Goal: Task Accomplishment & Management: Complete application form

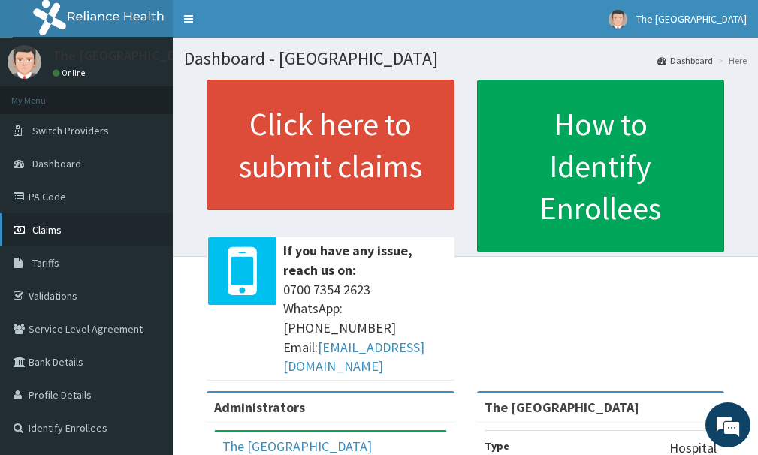
click at [61, 234] on span "Claims" at bounding box center [46, 230] width 29 height 14
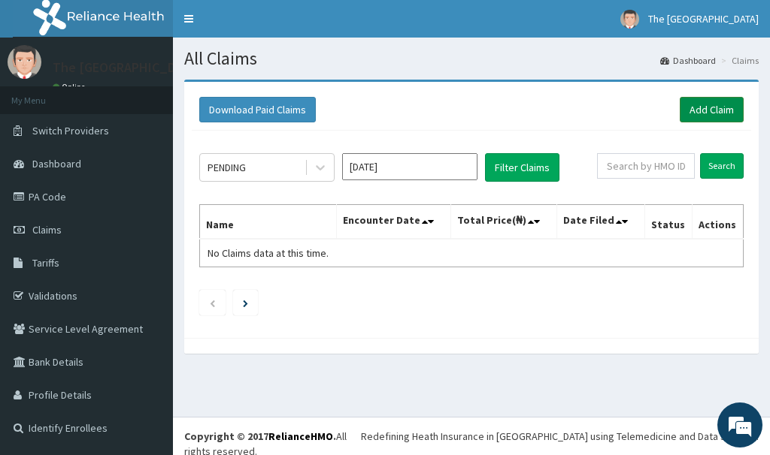
click at [697, 110] on link "Add Claim" at bounding box center [711, 110] width 64 height 26
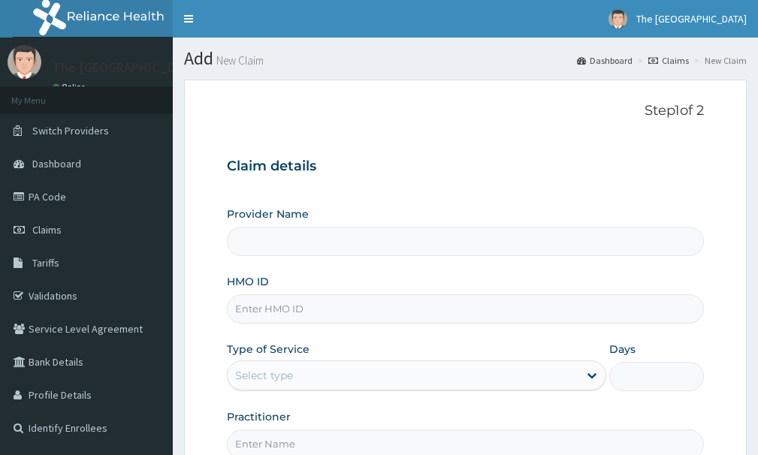
click at [428, 244] on input "Provider Name" at bounding box center [465, 241] width 477 height 29
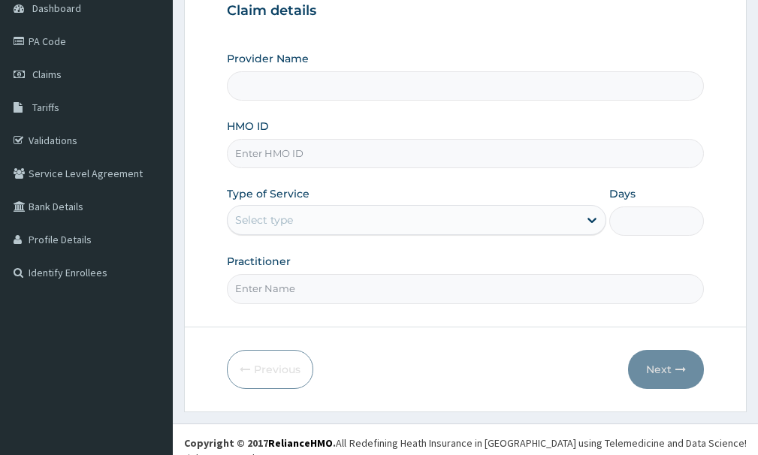
scroll to position [162, 0]
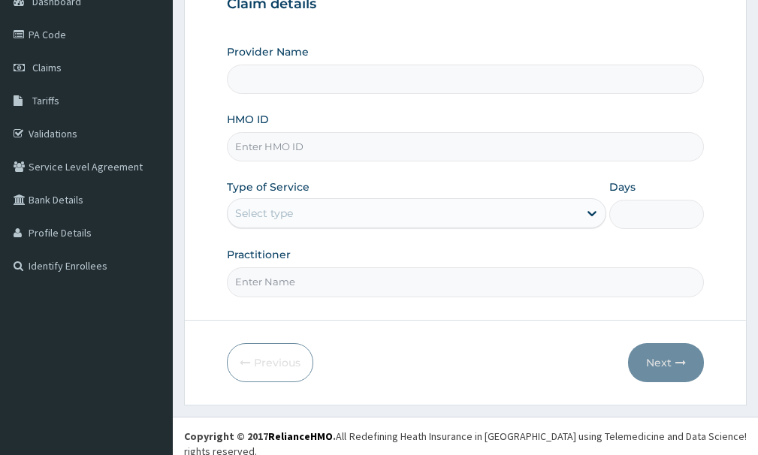
type input "The [GEOGRAPHIC_DATA]"
click at [383, 141] on input "HMO ID" at bounding box center [465, 146] width 477 height 29
type input "ACQ/10170/A"
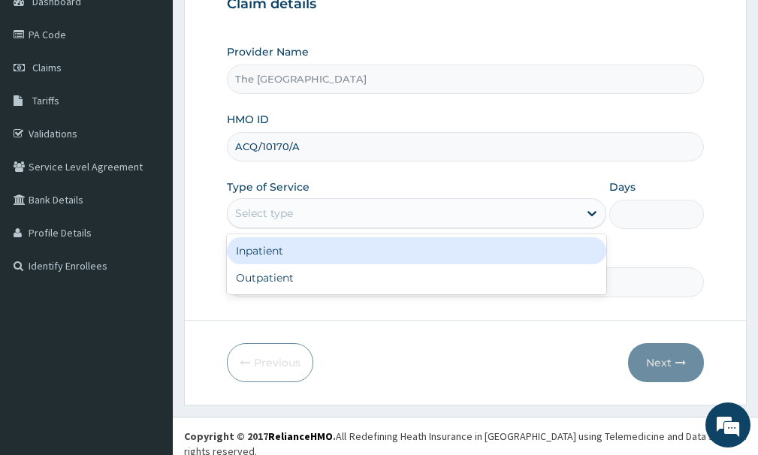
click at [316, 212] on div "Select type" at bounding box center [403, 213] width 351 height 24
click at [301, 256] on div "Inpatient" at bounding box center [417, 250] width 380 height 27
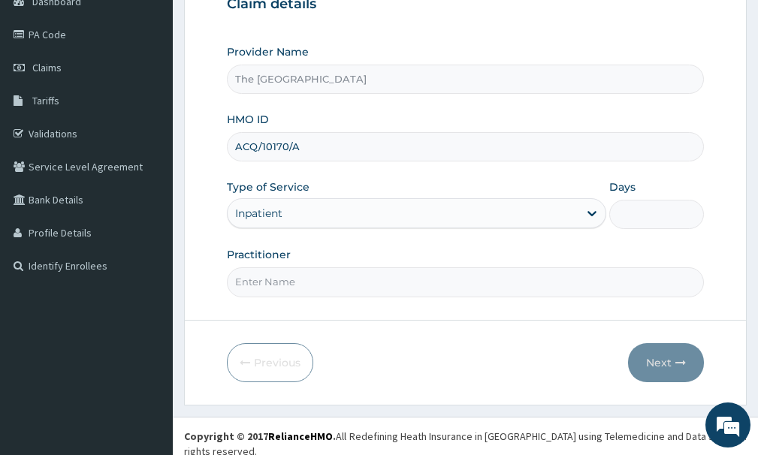
click at [357, 213] on div "Inpatient" at bounding box center [403, 213] width 351 height 24
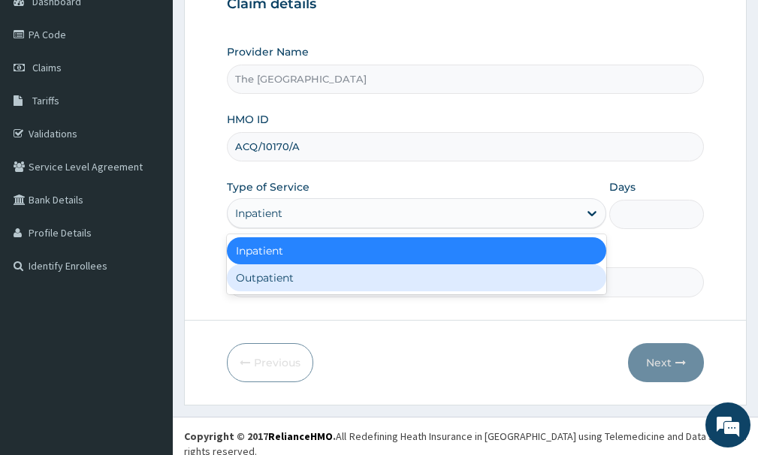
click at [339, 276] on div "Outpatient" at bounding box center [417, 278] width 380 height 27
type input "1"
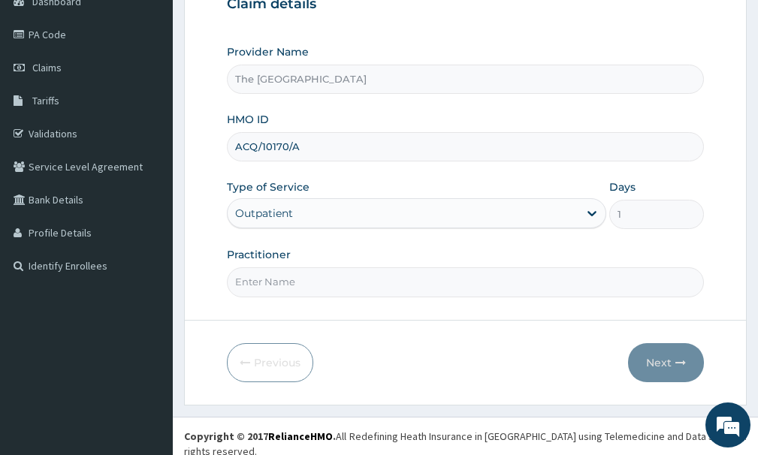
click at [313, 280] on input "Practitioner" at bounding box center [465, 282] width 477 height 29
type input "Dr Salam"
click at [663, 365] on button "Next" at bounding box center [666, 362] width 76 height 39
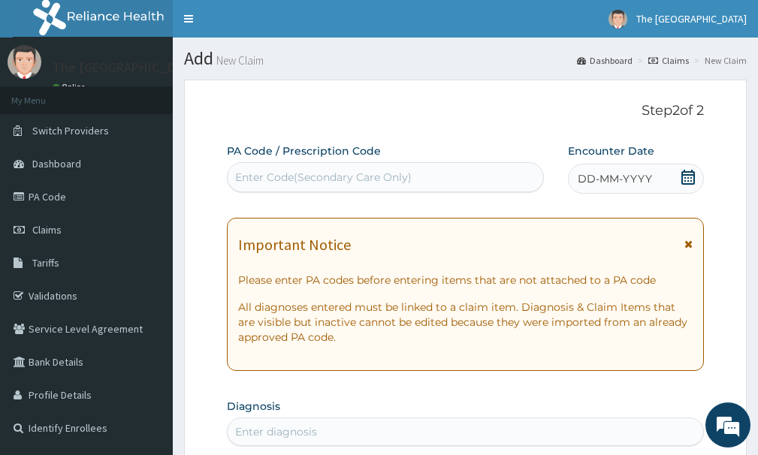
click at [404, 172] on div "Enter Code(Secondary Care Only)" at bounding box center [323, 177] width 177 height 15
click at [693, 182] on icon at bounding box center [688, 177] width 15 height 15
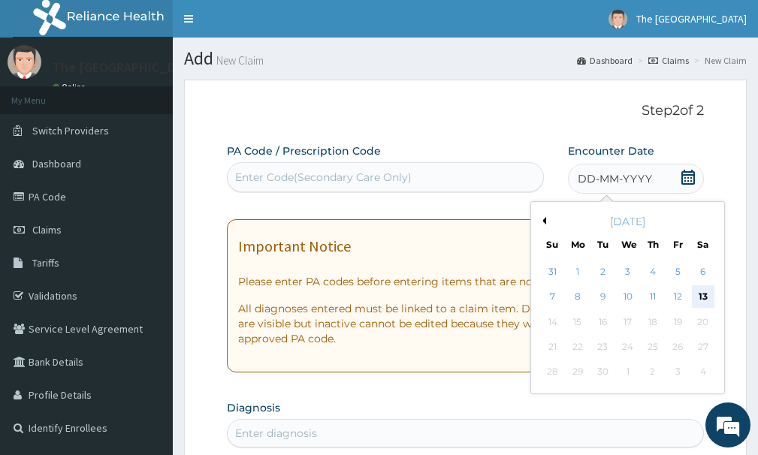
click at [711, 298] on div "13" at bounding box center [703, 297] width 23 height 23
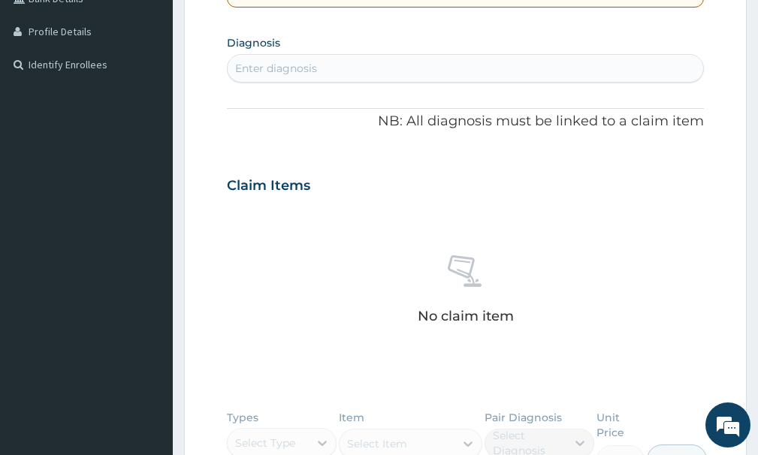
scroll to position [376, 0]
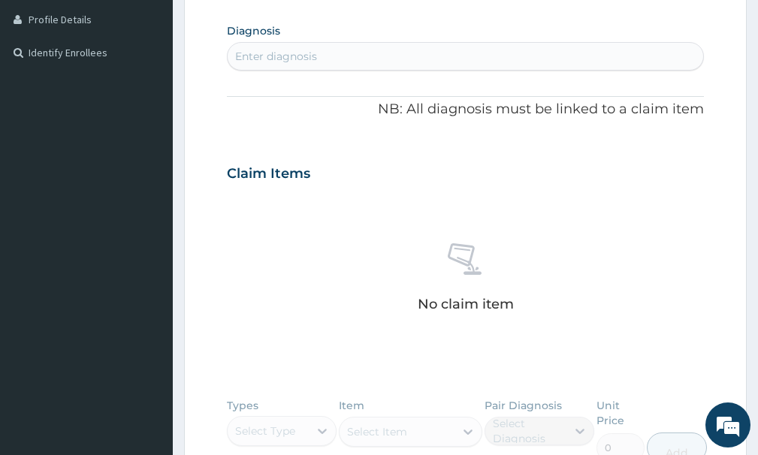
click at [510, 49] on div "Enter diagnosis" at bounding box center [466, 56] width 476 height 24
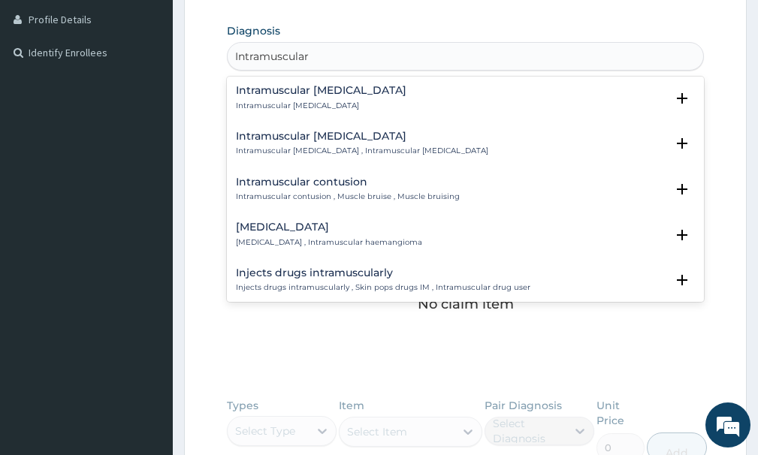
scroll to position [0, 0]
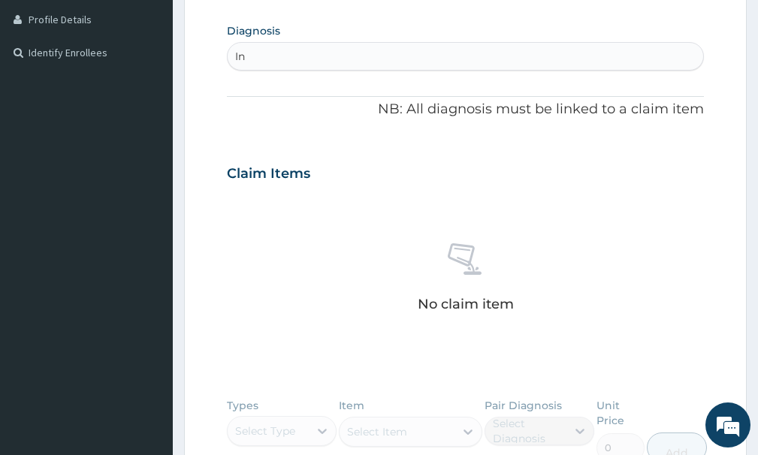
type input "I"
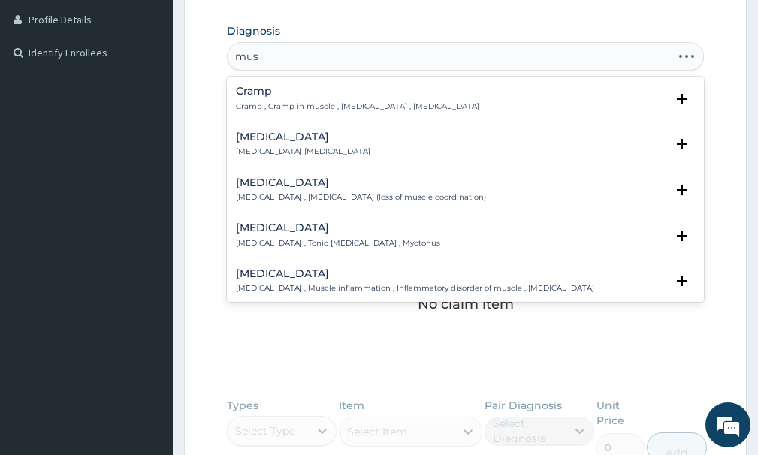
type input "mu"
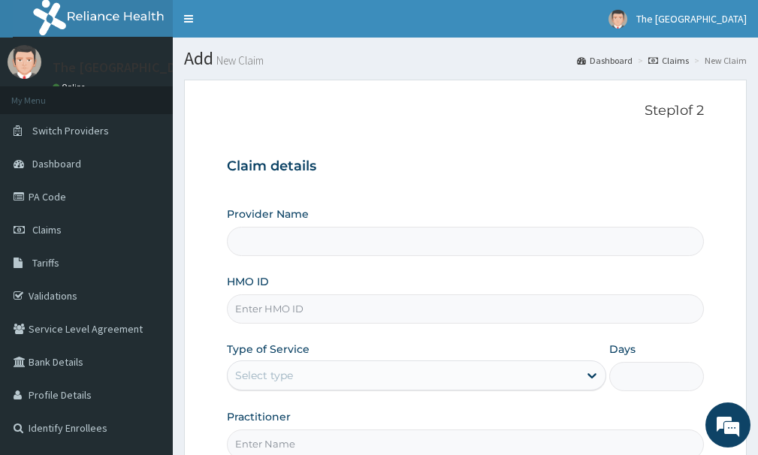
type input "The [GEOGRAPHIC_DATA]"
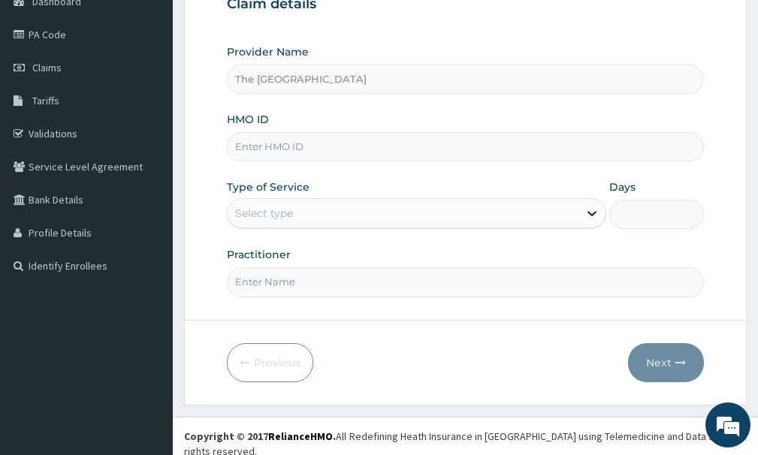
click at [331, 148] on input "HMO ID" at bounding box center [465, 146] width 477 height 29
type input "ACQ/10170/A"
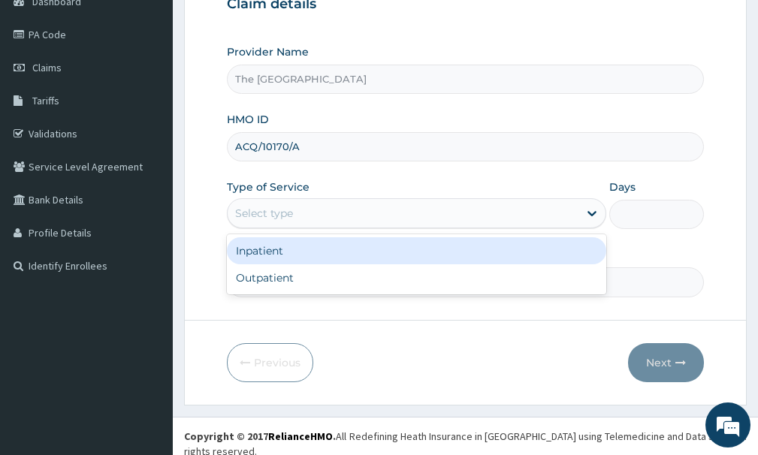
click at [335, 216] on div "Select type" at bounding box center [403, 213] width 351 height 24
click at [324, 256] on div "Inpatient" at bounding box center [417, 250] width 380 height 27
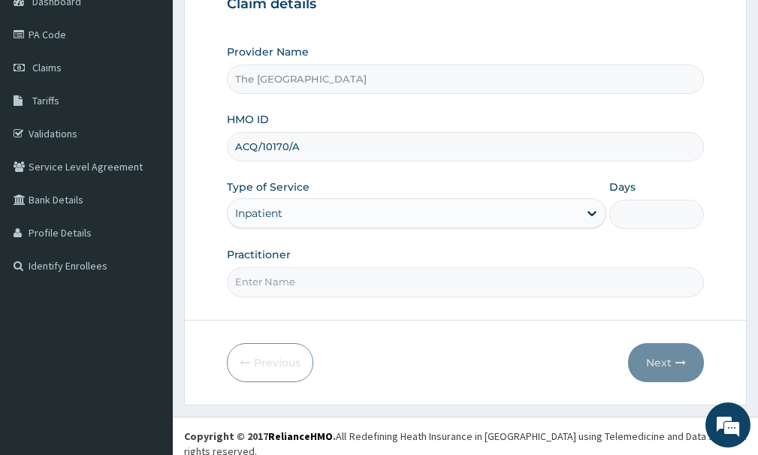
click at [340, 213] on div "Inpatient" at bounding box center [403, 213] width 351 height 24
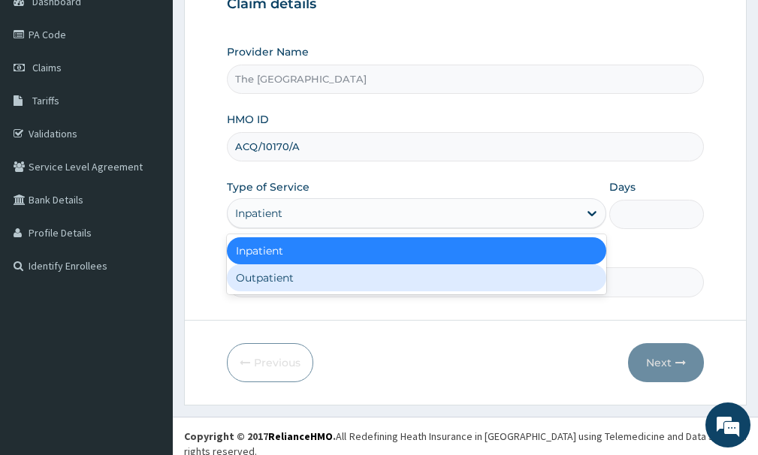
click at [335, 265] on div "Outpatient" at bounding box center [417, 278] width 380 height 27
type input "1"
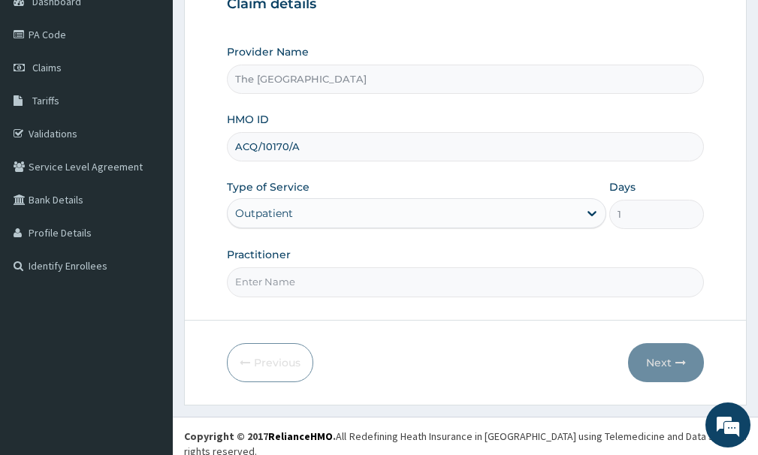
click at [391, 286] on input "Practitioner" at bounding box center [465, 282] width 477 height 29
type input "d"
type input "[PERSON_NAME]"
click at [660, 368] on button "Next" at bounding box center [666, 362] width 76 height 39
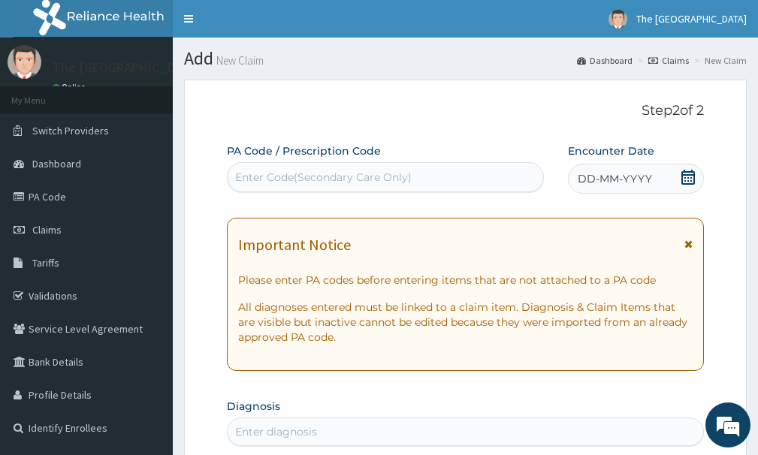
click at [687, 177] on icon at bounding box center [688, 177] width 15 height 15
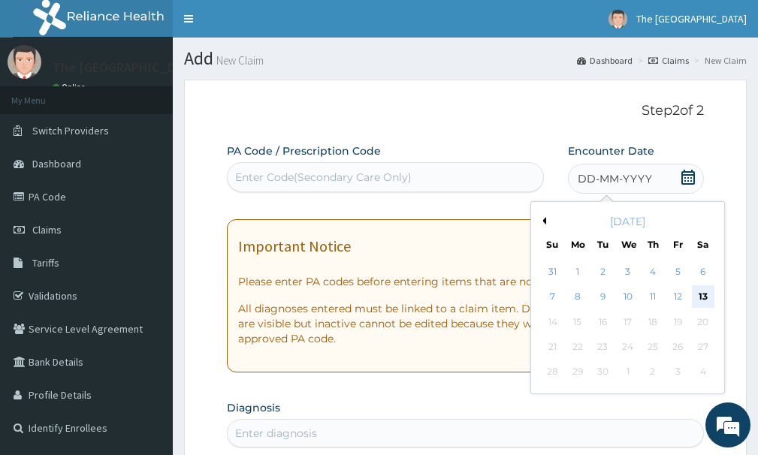
click at [701, 291] on div "13" at bounding box center [703, 297] width 23 height 23
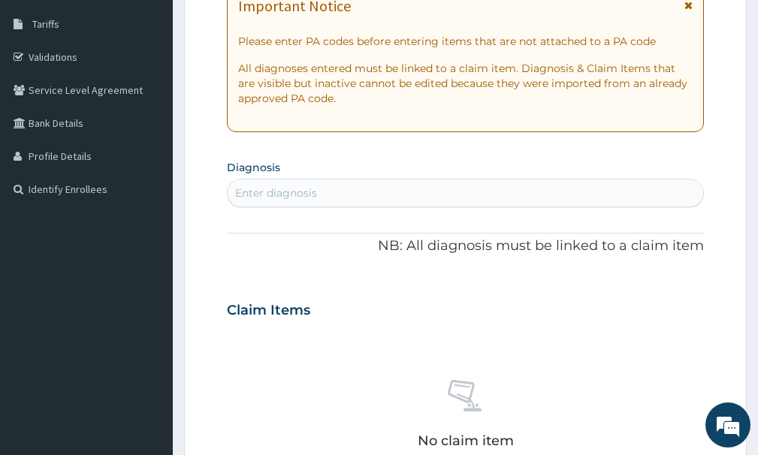
scroll to position [376, 0]
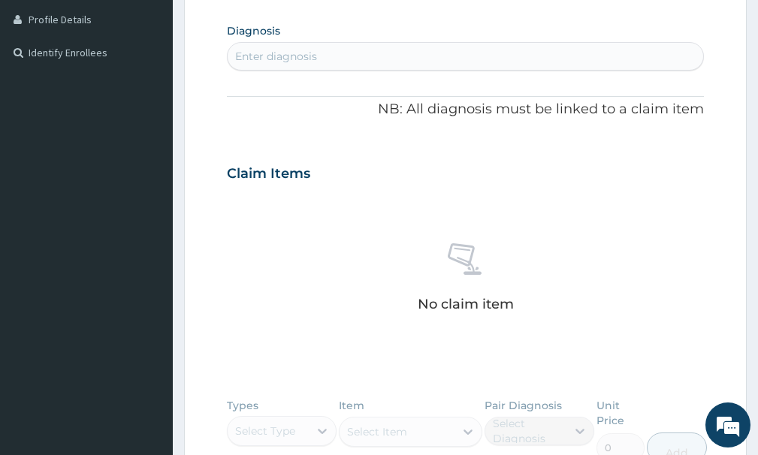
click at [339, 59] on div "Enter diagnosis" at bounding box center [466, 56] width 476 height 24
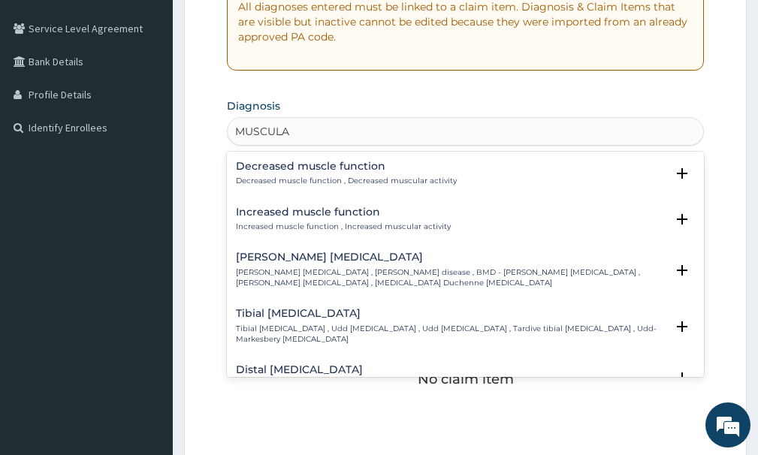
scroll to position [1190, 0]
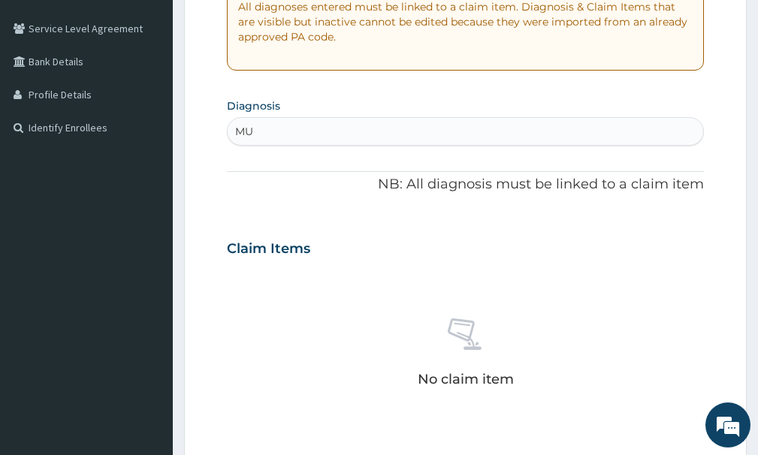
type input "M"
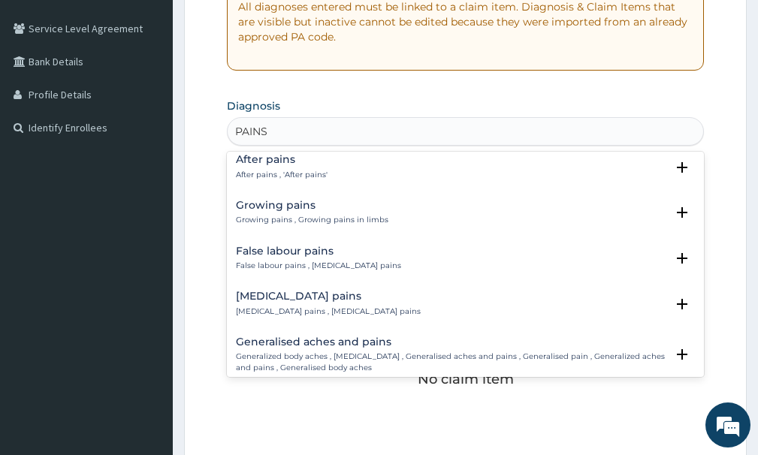
scroll to position [0, 0]
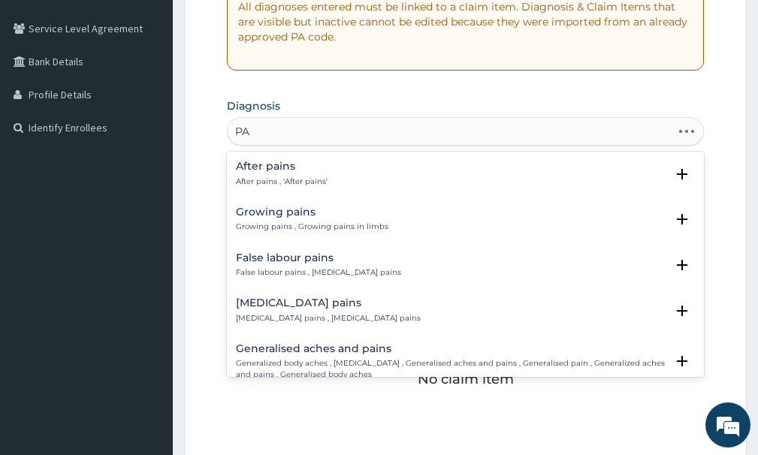
type input "P"
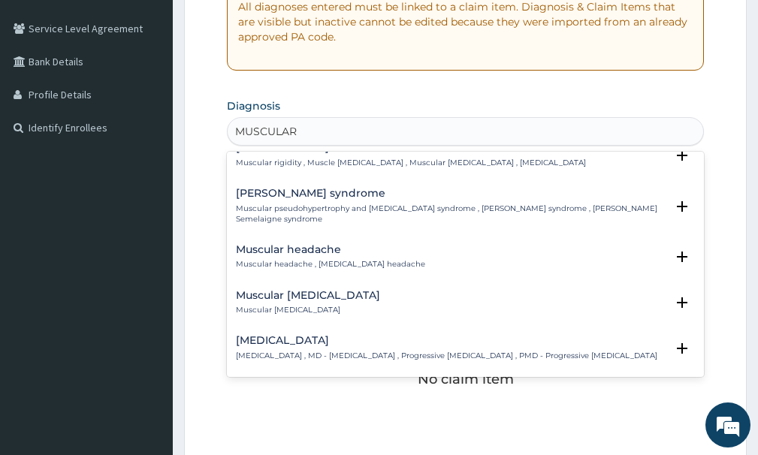
scroll to position [225, 0]
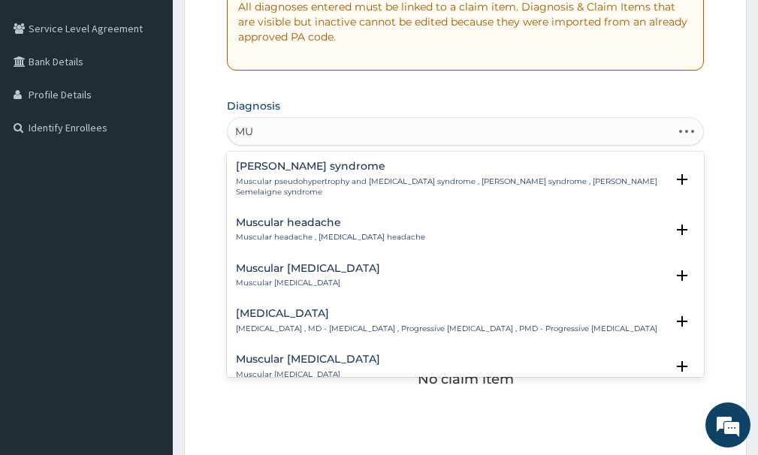
type input "M"
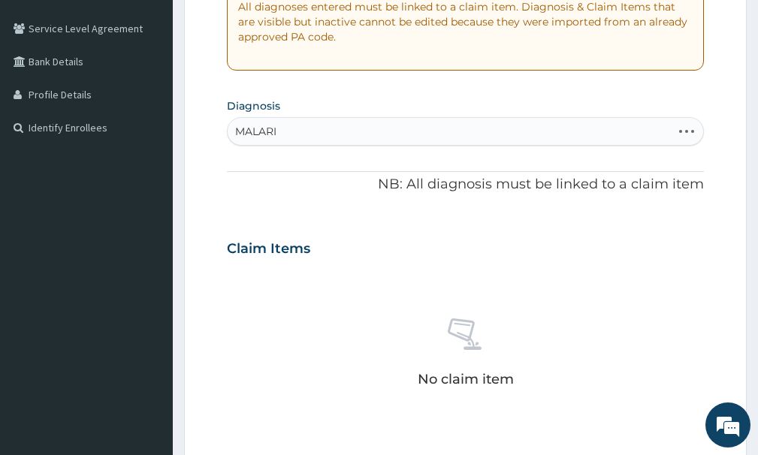
type input "[MEDICAL_DATA]"
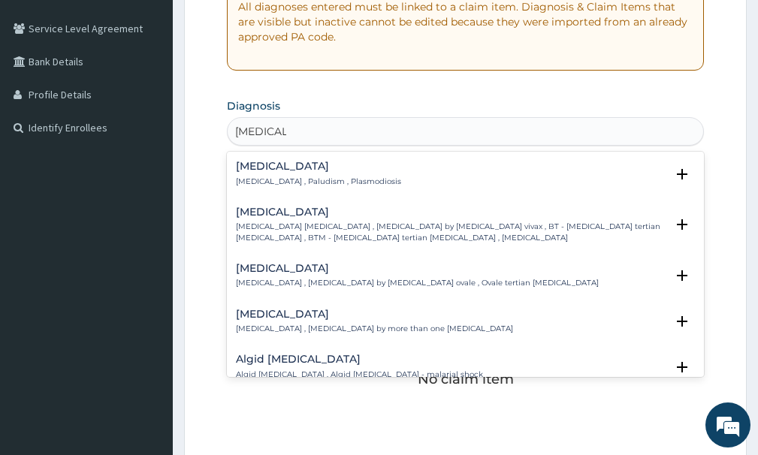
click at [317, 183] on p "[MEDICAL_DATA] , Paludism , Plasmodiosis" at bounding box center [318, 182] width 165 height 11
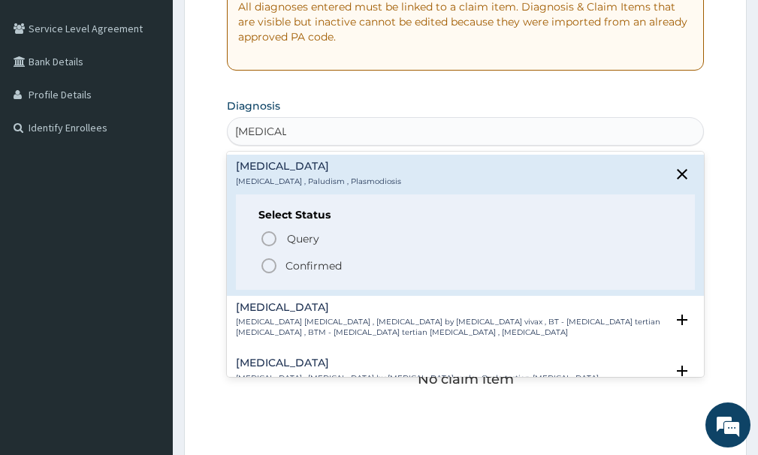
click at [271, 272] on circle "status option filled" at bounding box center [269, 266] width 14 height 14
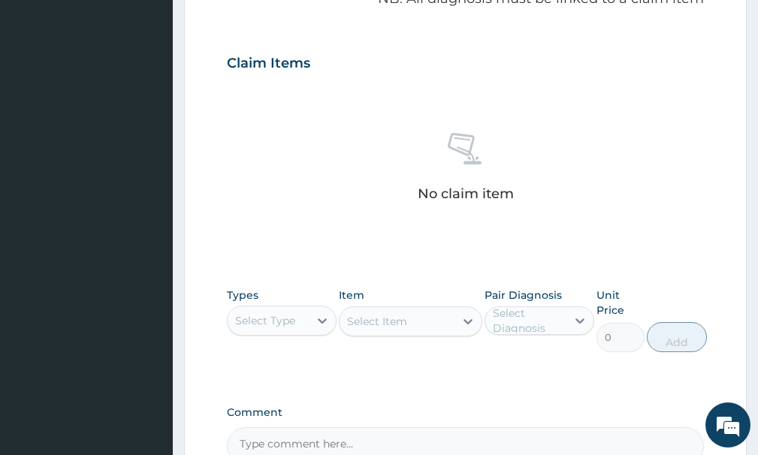
scroll to position [601, 0]
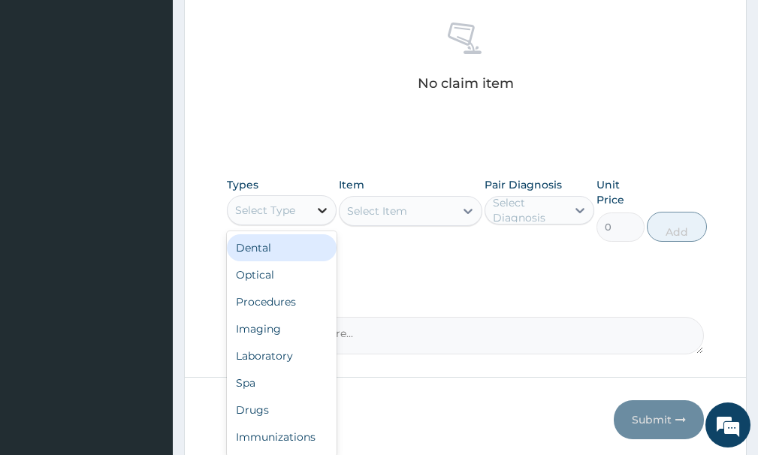
click at [320, 212] on icon at bounding box center [322, 210] width 15 height 15
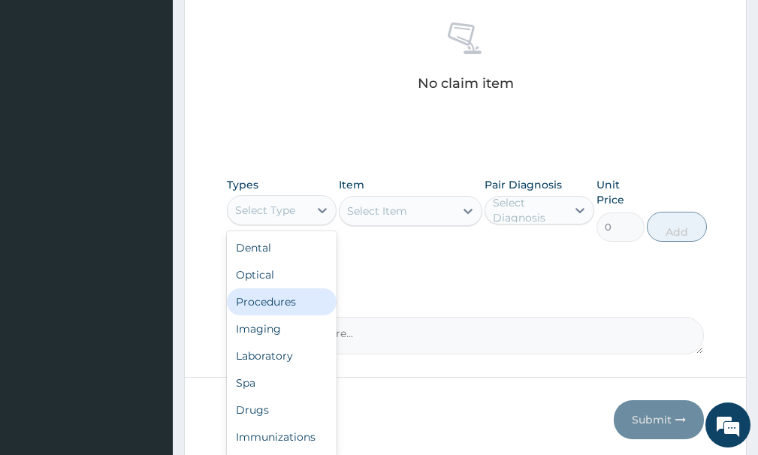
click at [287, 312] on div "Procedures" at bounding box center [282, 302] width 110 height 27
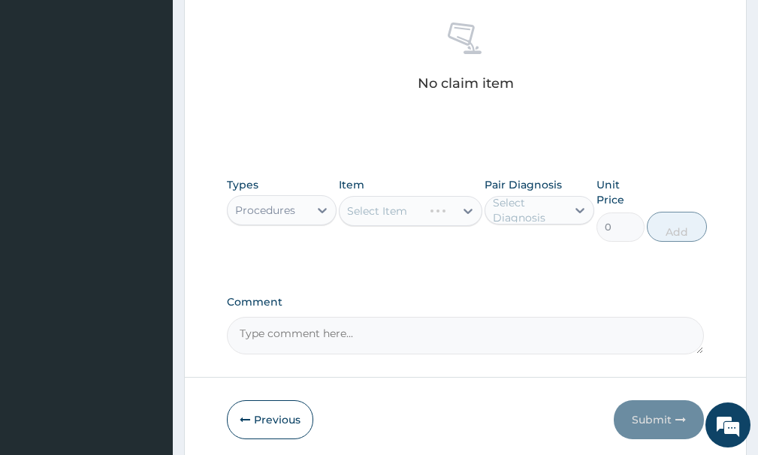
click at [398, 213] on div "Select Item" at bounding box center [410, 211] width 143 height 30
click at [419, 215] on div "Select Item" at bounding box center [410, 211] width 143 height 30
click at [469, 213] on icon at bounding box center [468, 211] width 15 height 15
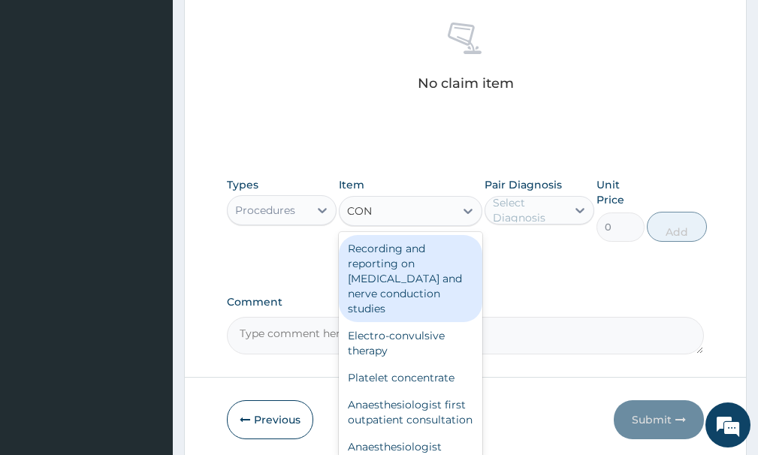
type input "CONSULTATION"
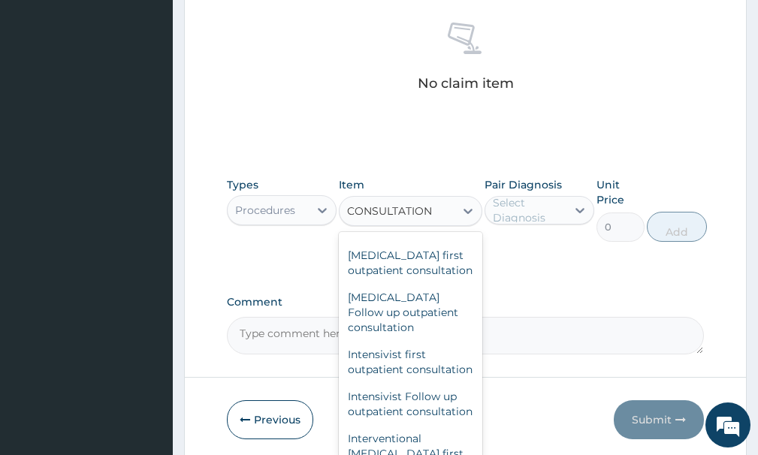
scroll to position [1127, 0]
click at [412, 100] on div "General practitioner Consultation first outpatient consultation" at bounding box center [410, 71] width 143 height 57
type input "3547.5"
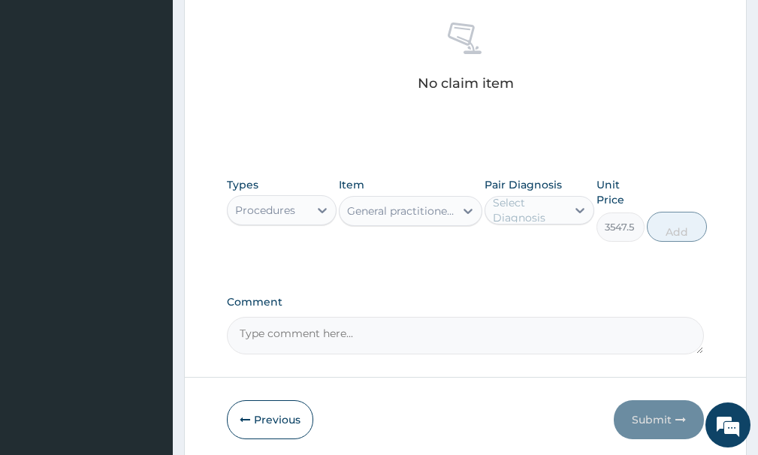
click at [565, 210] on div "Select Diagnosis" at bounding box center [526, 210] width 81 height 24
click at [552, 257] on div "[MEDICAL_DATA]" at bounding box center [540, 249] width 110 height 31
checkbox input "true"
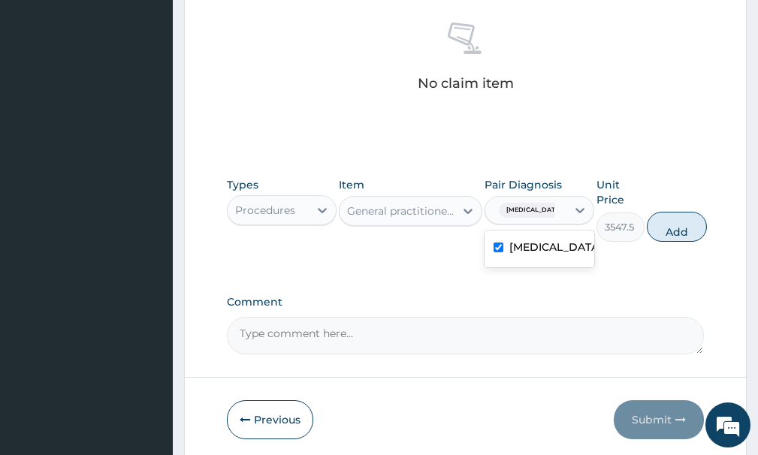
drag, startPoint x: 673, startPoint y: 223, endPoint x: 667, endPoint y: 228, distance: 8.0
click at [672, 223] on button "Add" at bounding box center [677, 227] width 60 height 30
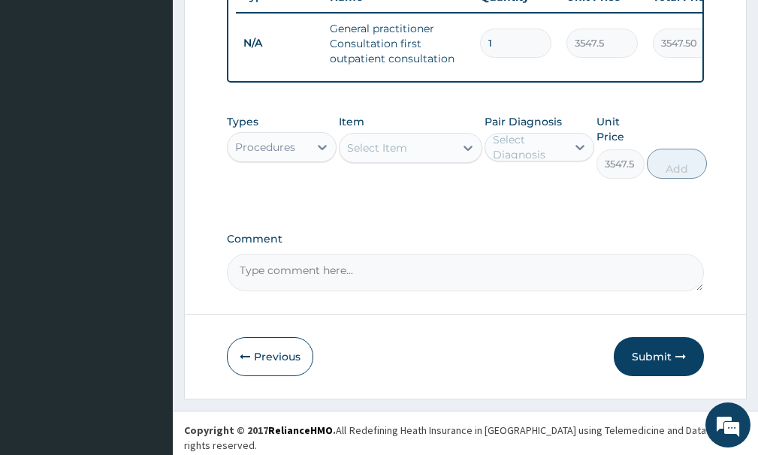
type input "0"
click at [323, 153] on icon at bounding box center [322, 147] width 15 height 15
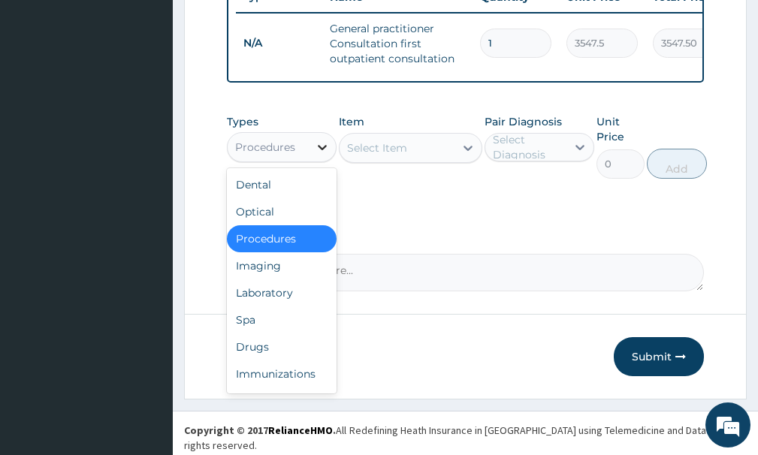
click at [312, 159] on div at bounding box center [322, 147] width 27 height 27
click at [286, 307] on div "Laboratory" at bounding box center [282, 293] width 110 height 27
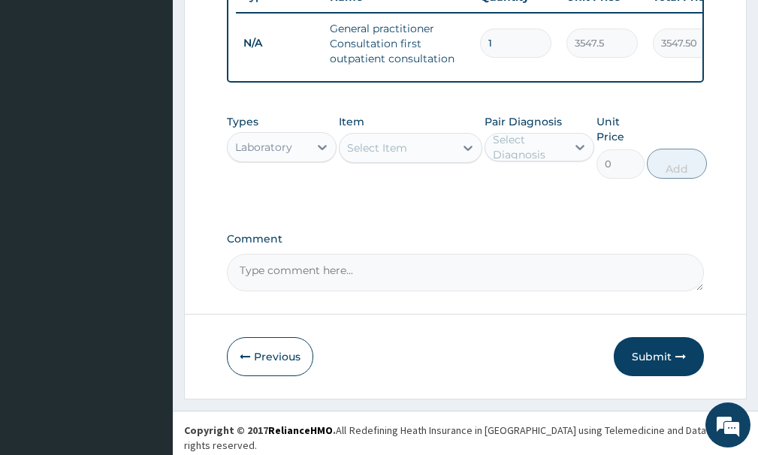
click at [438, 156] on div "Select Item" at bounding box center [397, 148] width 114 height 24
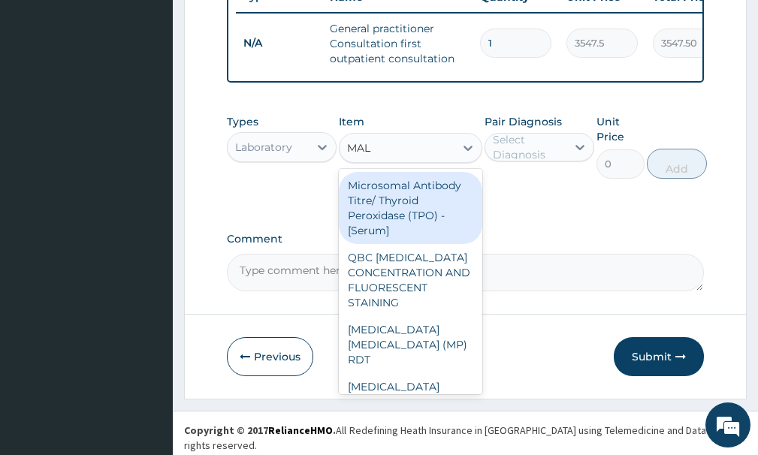
type input "MALA"
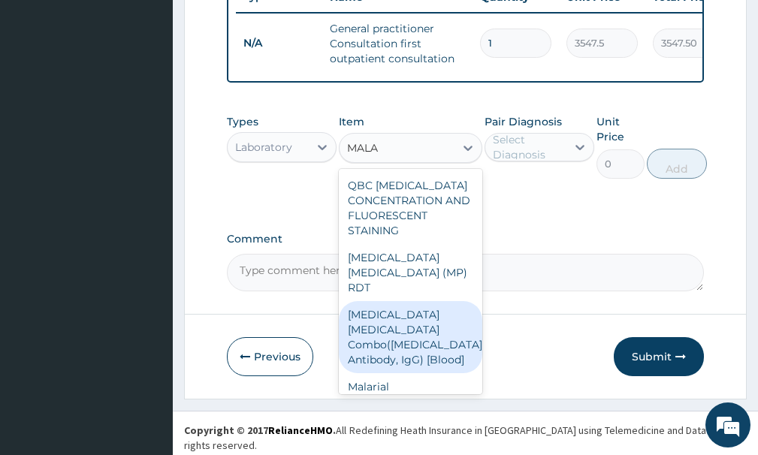
click at [446, 310] on div "[MEDICAL_DATA] [MEDICAL_DATA] Combo([MEDICAL_DATA]+ Antibody, IgG) [Blood]" at bounding box center [410, 337] width 143 height 72
type input "1612.5"
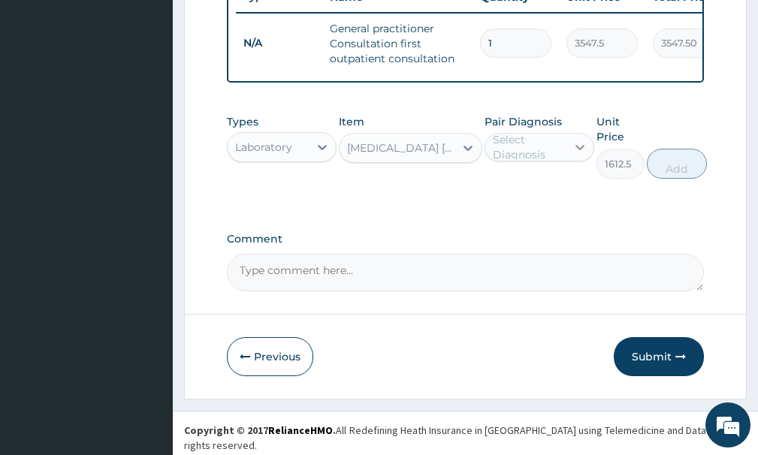
click at [570, 161] on div at bounding box center [580, 147] width 27 height 27
click at [569, 161] on div at bounding box center [580, 147] width 27 height 27
click at [543, 192] on label "[MEDICAL_DATA]" at bounding box center [556, 184] width 92 height 15
checkbox input "true"
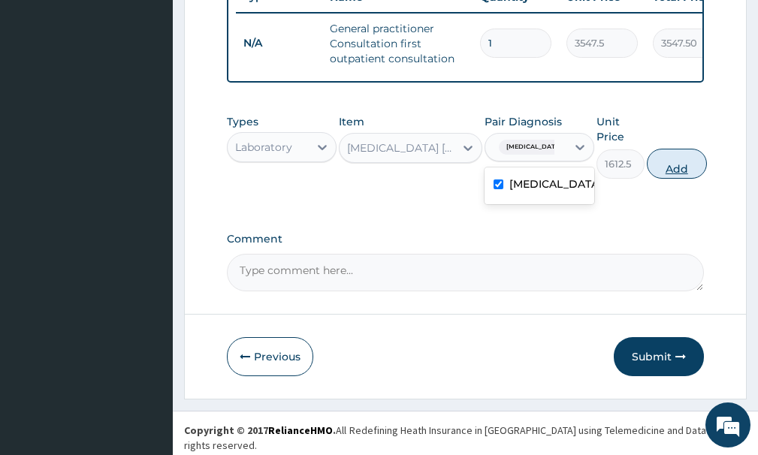
click at [678, 179] on button "Add" at bounding box center [677, 164] width 60 height 30
type input "0"
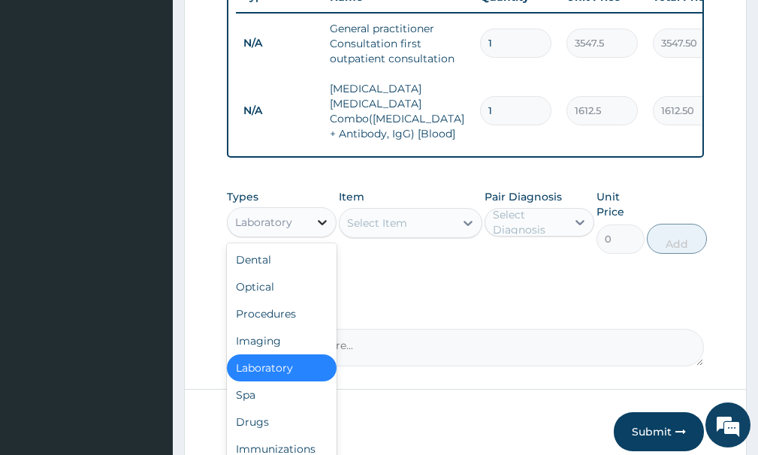
click at [317, 219] on icon at bounding box center [322, 222] width 15 height 15
click at [274, 425] on div "Drugs" at bounding box center [282, 422] width 110 height 27
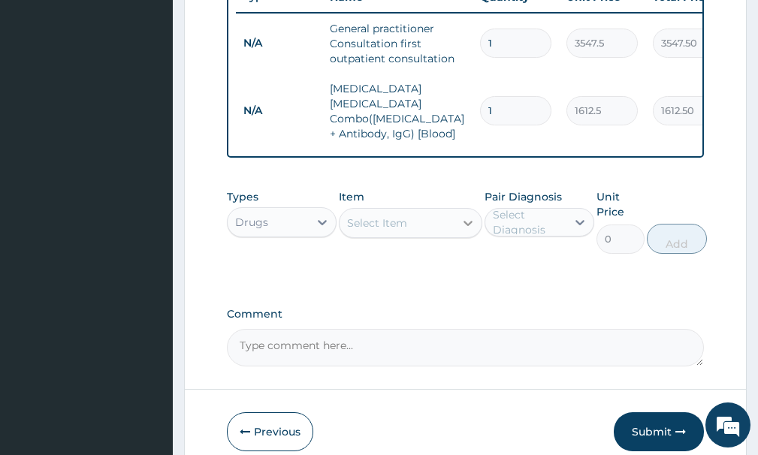
click at [458, 221] on div at bounding box center [468, 223] width 27 height 27
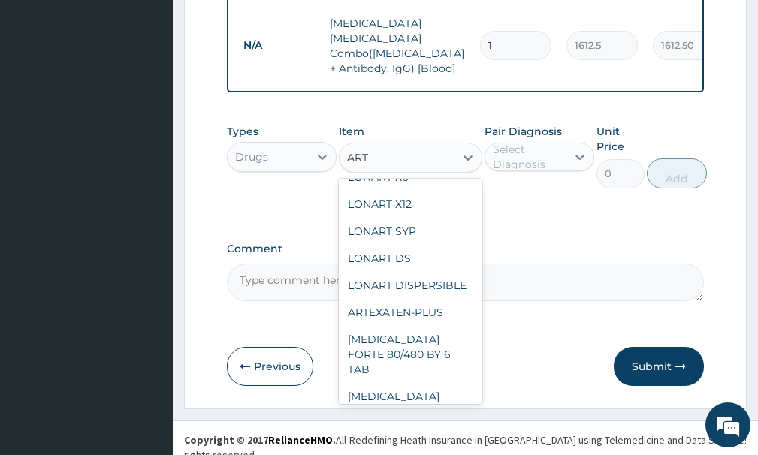
scroll to position [99, 0]
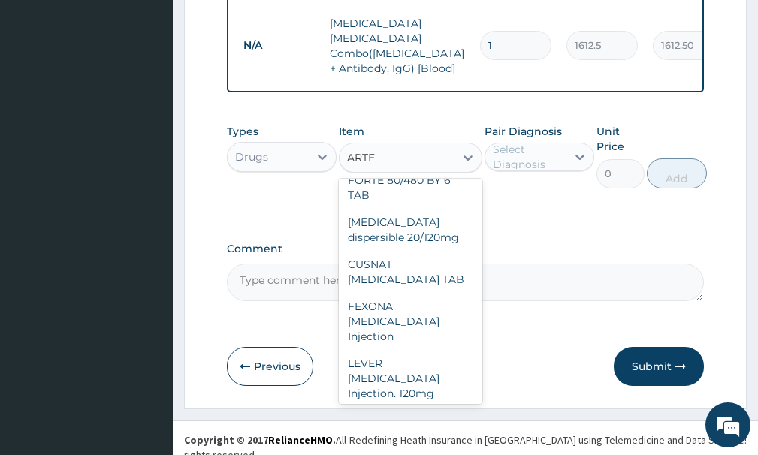
type input "ARTEME"
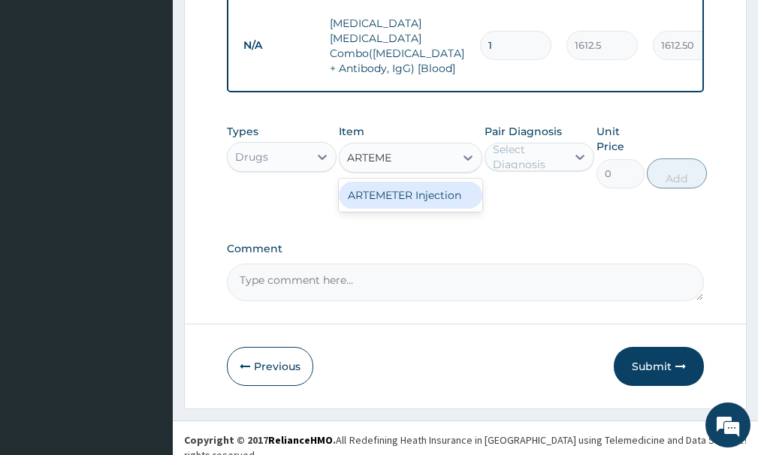
scroll to position [0, 0]
click at [429, 187] on div "ARTEMETER Injection" at bounding box center [410, 195] width 143 height 27
type input "946"
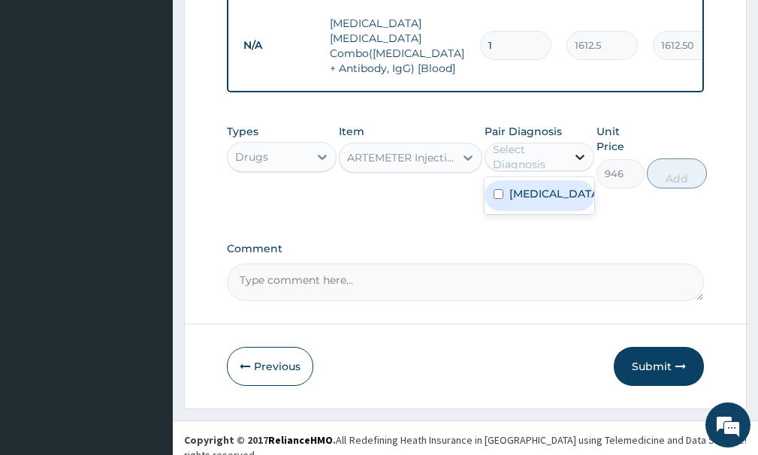
click at [583, 154] on icon at bounding box center [580, 157] width 15 height 15
click at [506, 185] on div "[MEDICAL_DATA]" at bounding box center [540, 195] width 110 height 31
checkbox input "true"
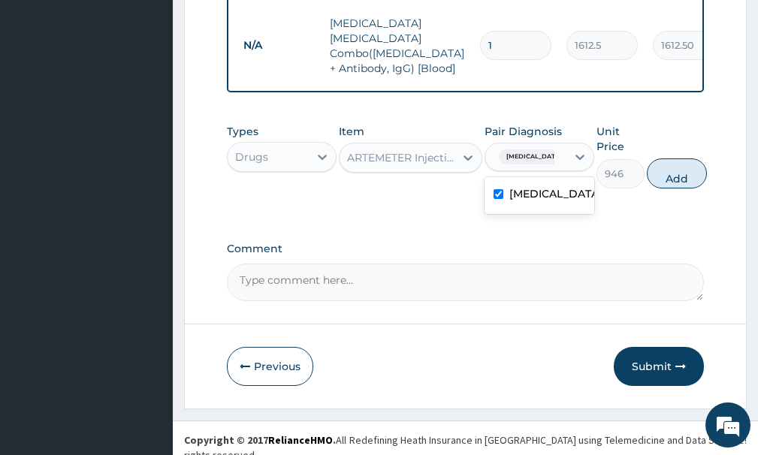
click at [671, 169] on button "Add" at bounding box center [677, 174] width 60 height 30
type input "0"
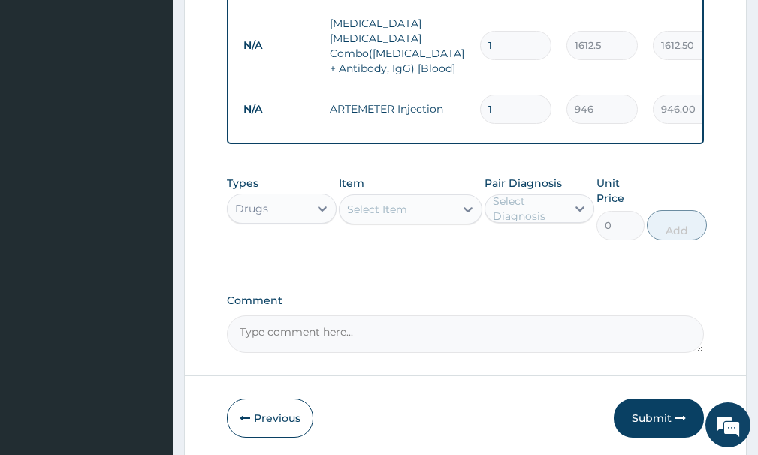
click at [358, 206] on div "Select Item" at bounding box center [377, 209] width 60 height 15
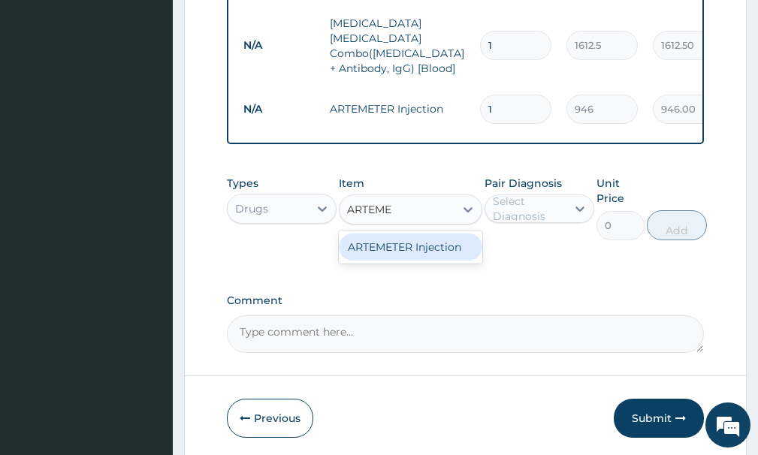
type input "ARTEM"
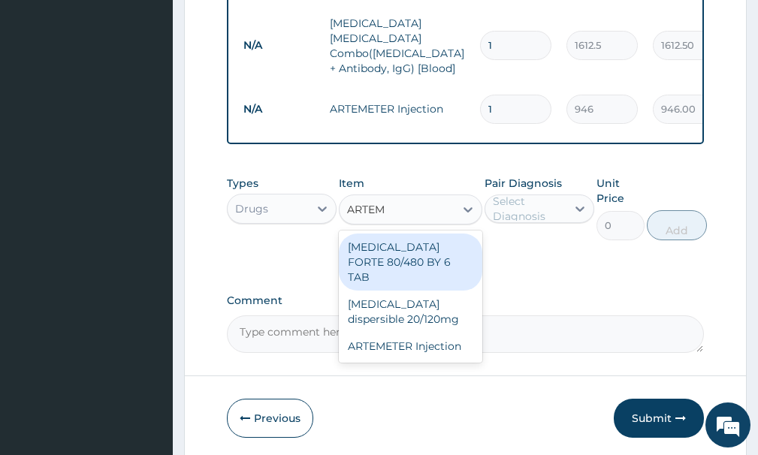
click at [429, 250] on div "[MEDICAL_DATA] FORTE 80/480 BY 6 TAB" at bounding box center [410, 262] width 143 height 57
type input "449.35"
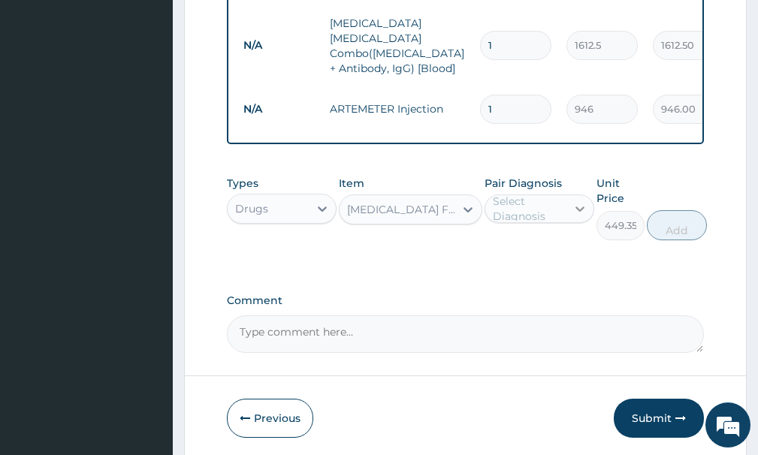
click at [570, 201] on div at bounding box center [580, 208] width 27 height 27
click at [505, 232] on div "[MEDICAL_DATA]" at bounding box center [540, 247] width 110 height 31
checkbox input "true"
click at [674, 218] on button "Add" at bounding box center [677, 225] width 60 height 30
type input "0"
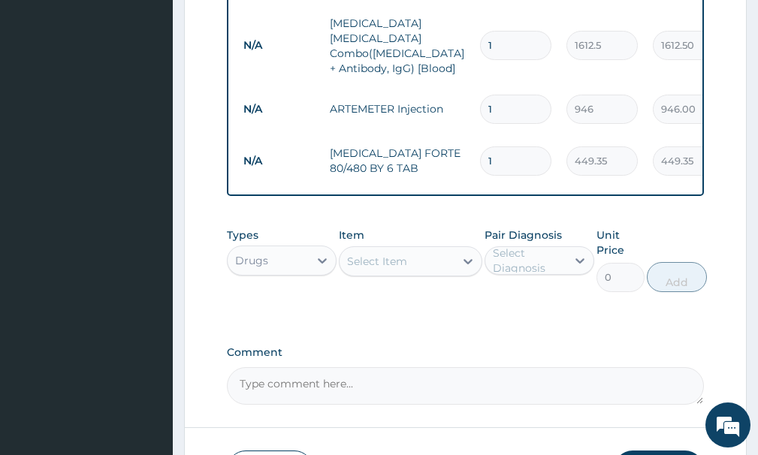
type input "0.00"
type input "2"
type input "898.70"
type input "2"
click at [390, 262] on div "Select Item" at bounding box center [377, 261] width 60 height 15
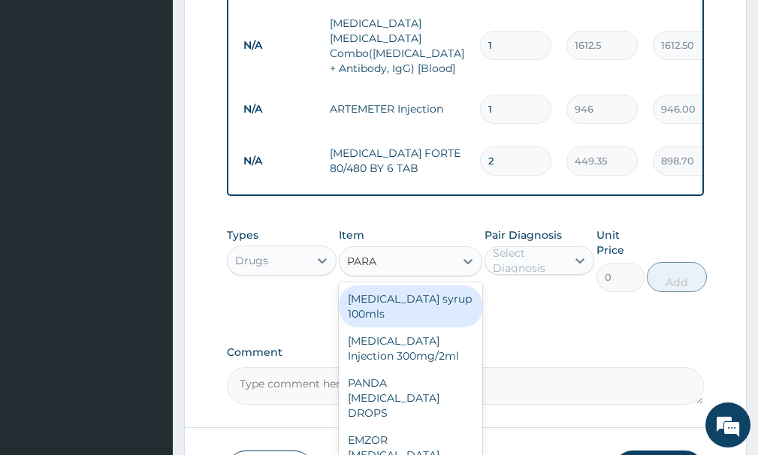
type input "PARACETAMOL"
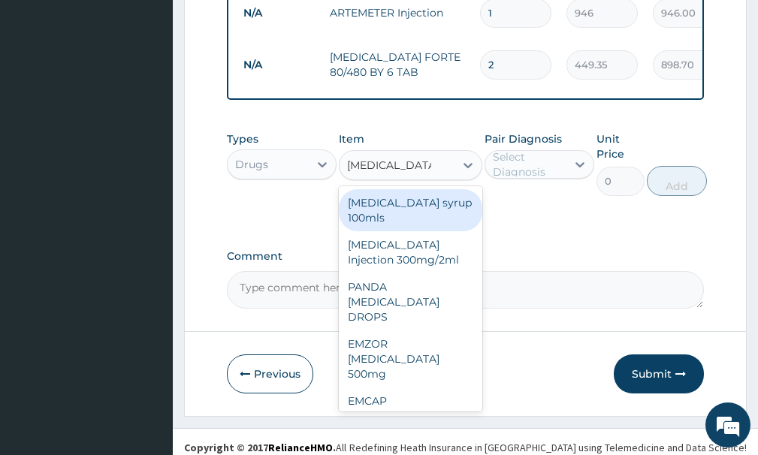
scroll to position [770, 0]
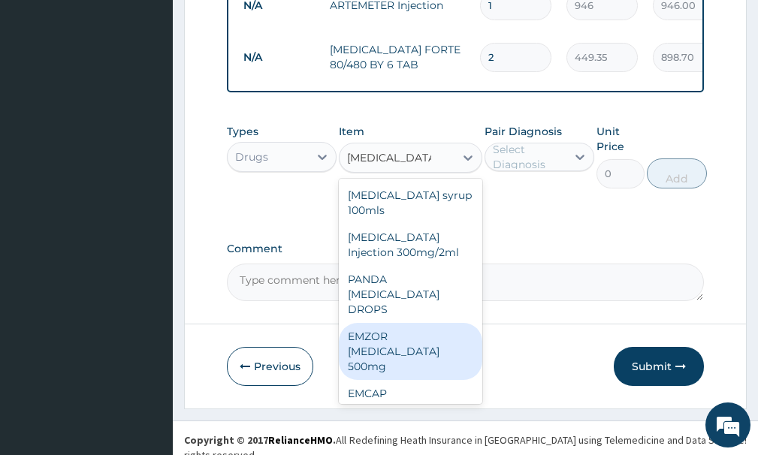
click at [430, 347] on div "EMZOR [MEDICAL_DATA] 500mg" at bounding box center [410, 351] width 143 height 57
type input "23.65"
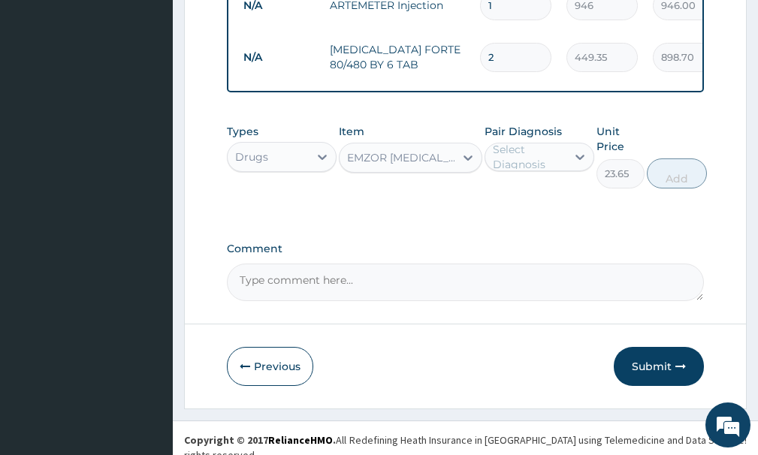
click at [552, 151] on div "Select Diagnosis" at bounding box center [529, 157] width 72 height 30
click at [510, 189] on label "[MEDICAL_DATA]" at bounding box center [556, 193] width 92 height 15
checkbox input "false"
click at [537, 142] on div "Select Diagnosis" at bounding box center [529, 157] width 72 height 30
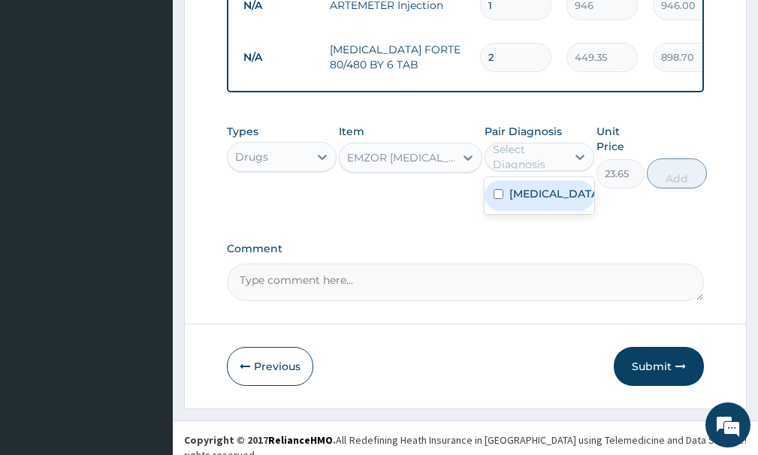
click at [499, 183] on div "[MEDICAL_DATA]" at bounding box center [540, 195] width 110 height 31
checkbox input "true"
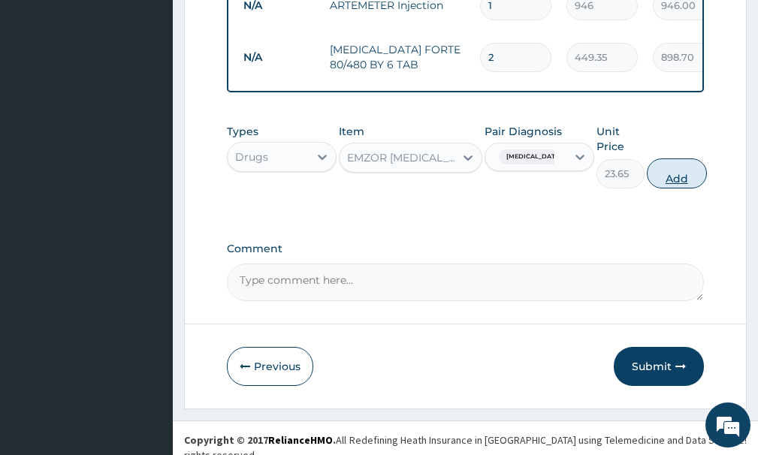
click at [689, 174] on button "Add" at bounding box center [677, 174] width 60 height 30
type input "0"
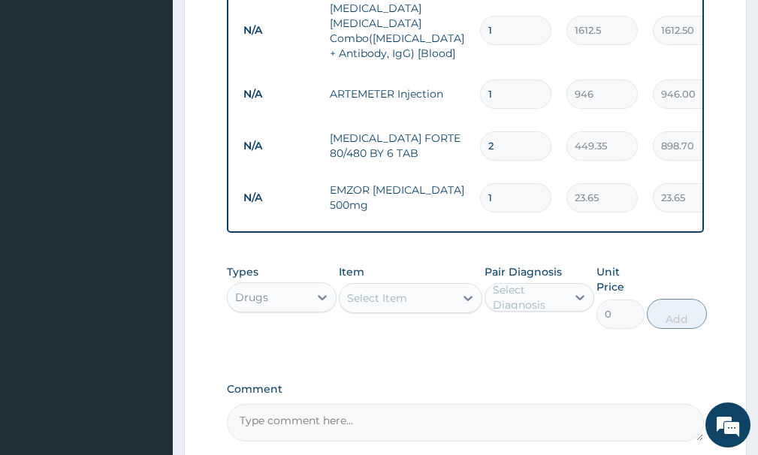
scroll to position [620, 0]
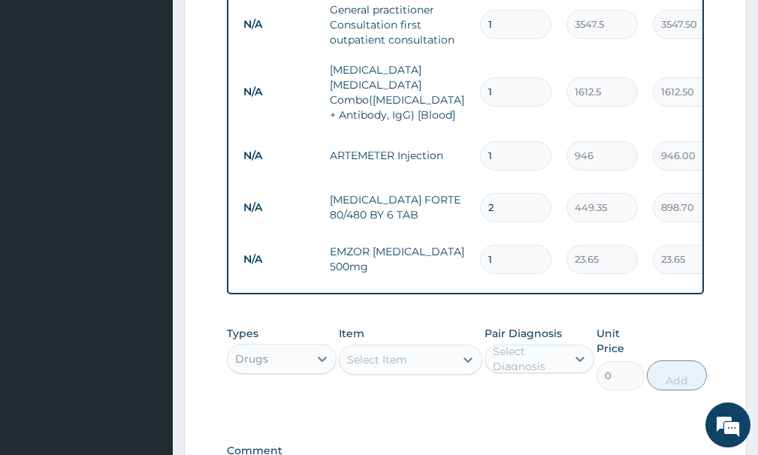
type input "0.00"
type input "3"
type input "70.95"
type input "30"
type input "709.50"
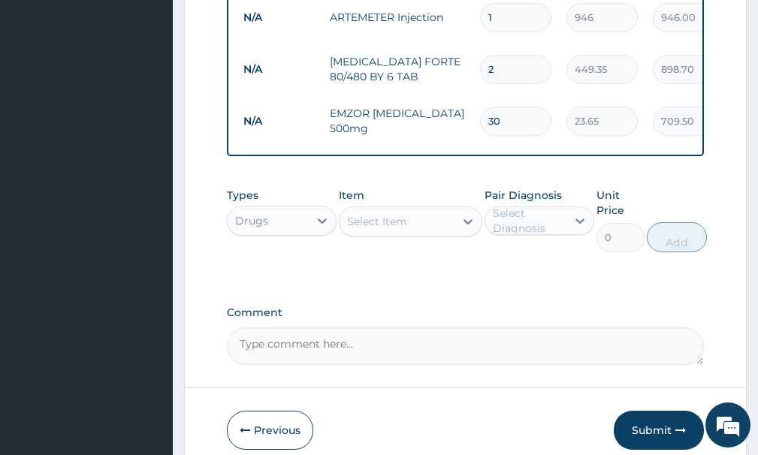
scroll to position [770, 0]
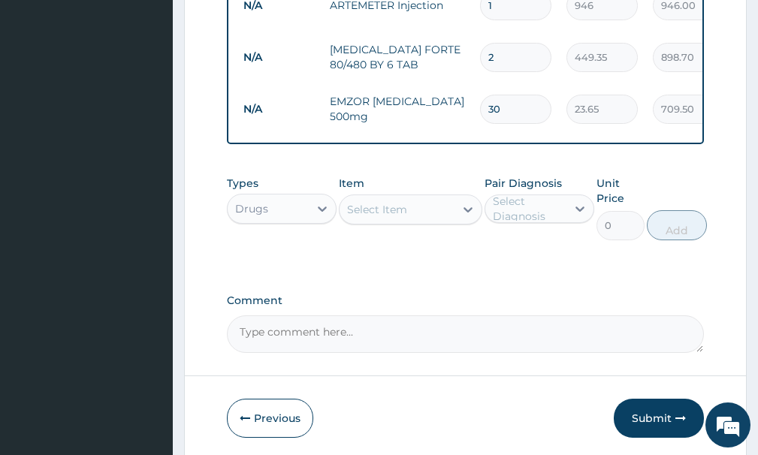
type input "30"
click at [420, 207] on div "Select Item" at bounding box center [397, 210] width 114 height 24
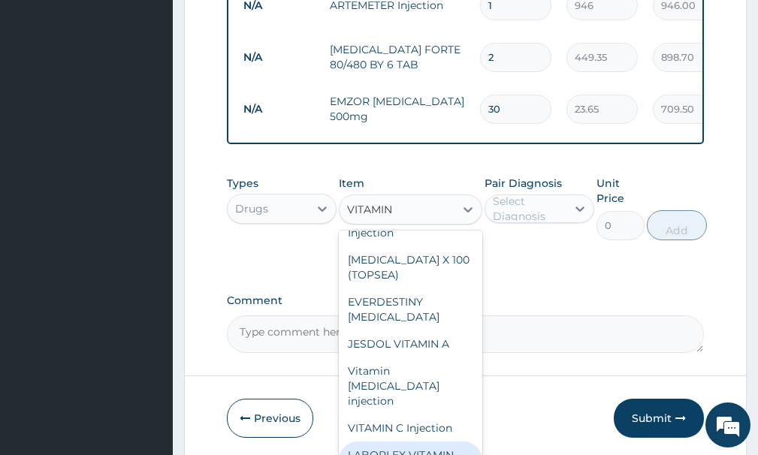
scroll to position [0, 0]
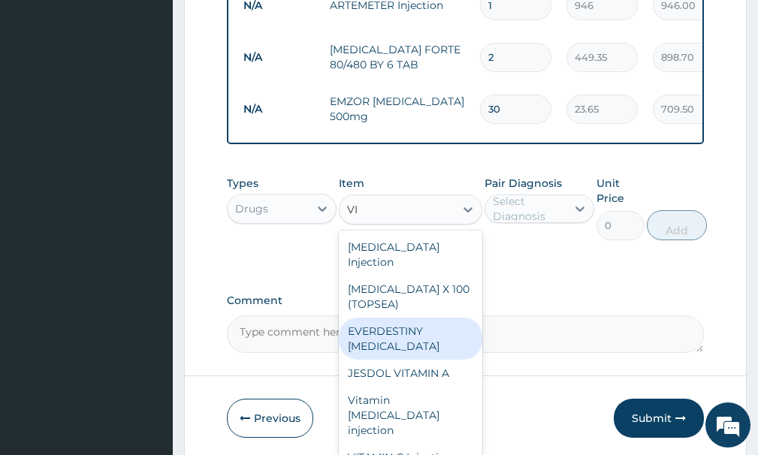
type input "V"
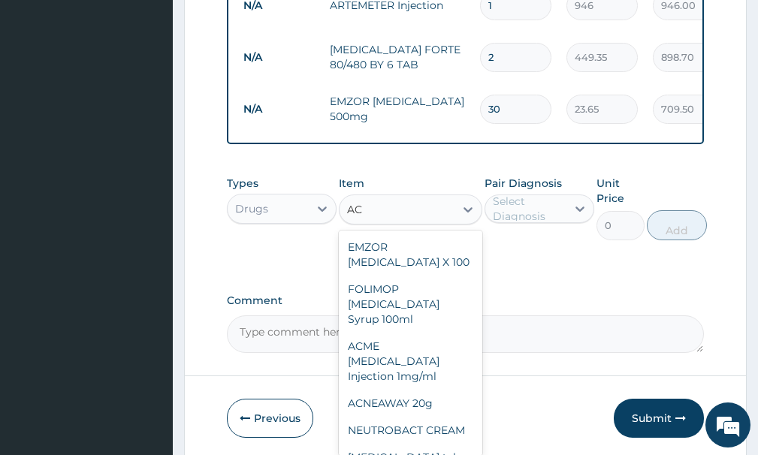
type input "A"
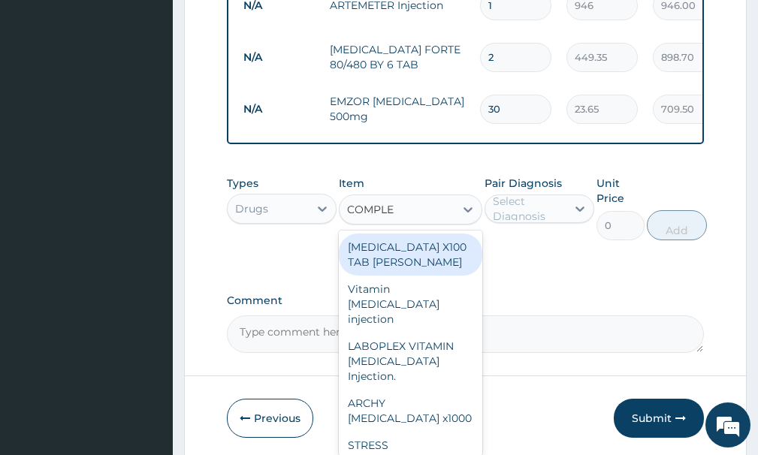
type input "COMPLEX"
click at [374, 262] on div "[MEDICAL_DATA] X100 TAB [PERSON_NAME]" at bounding box center [410, 255] width 143 height 42
type input "23.65"
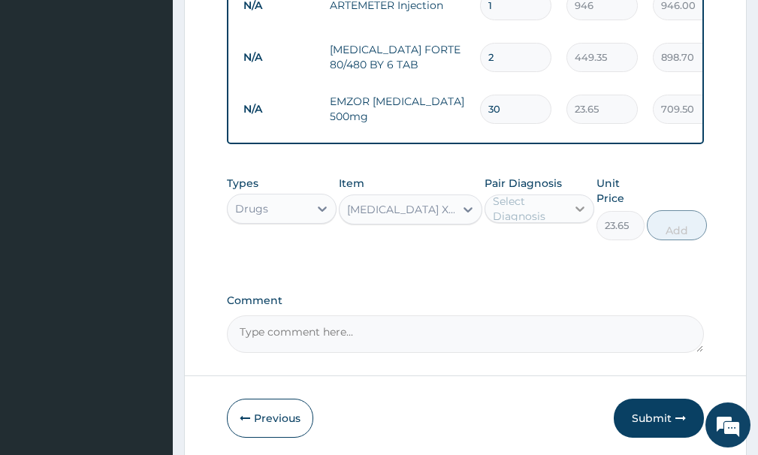
click at [578, 208] on icon at bounding box center [580, 208] width 15 height 15
click at [492, 241] on div "[MEDICAL_DATA]" at bounding box center [540, 247] width 110 height 31
checkbox input "true"
click at [658, 219] on button "Add" at bounding box center [677, 225] width 60 height 30
type input "0"
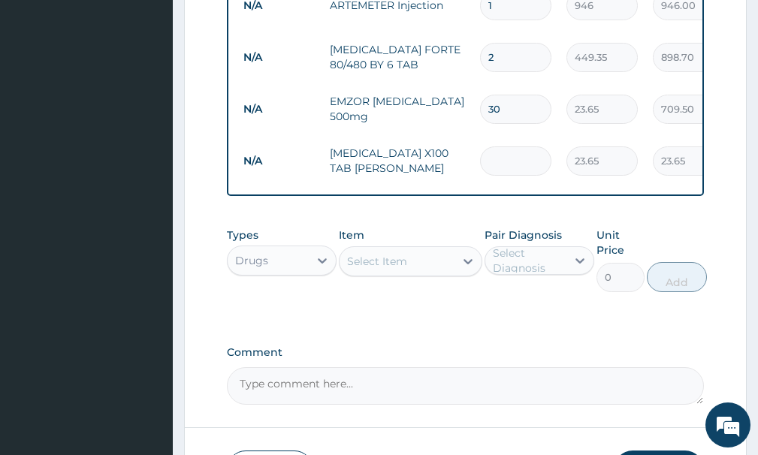
type input "0.00"
type input "2"
type input "47.30"
type input "20"
type input "473.00"
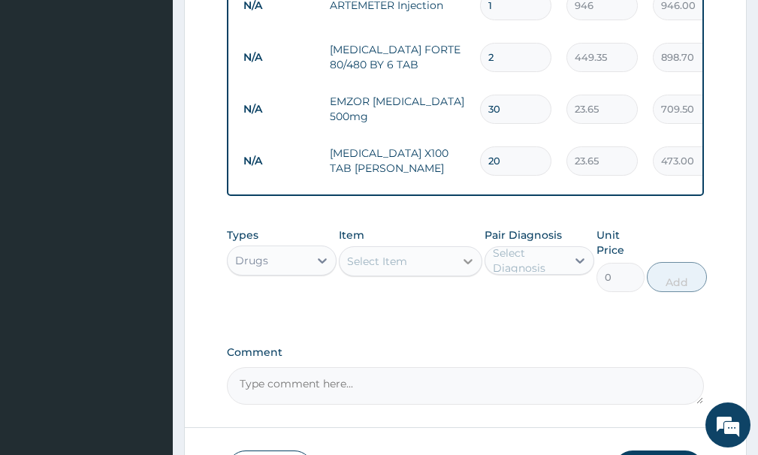
type input "20"
click at [455, 259] on div at bounding box center [468, 261] width 27 height 27
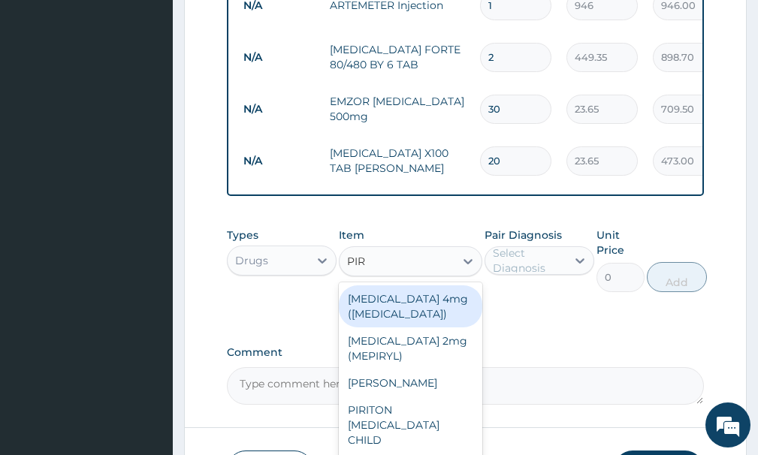
type input "PIRI"
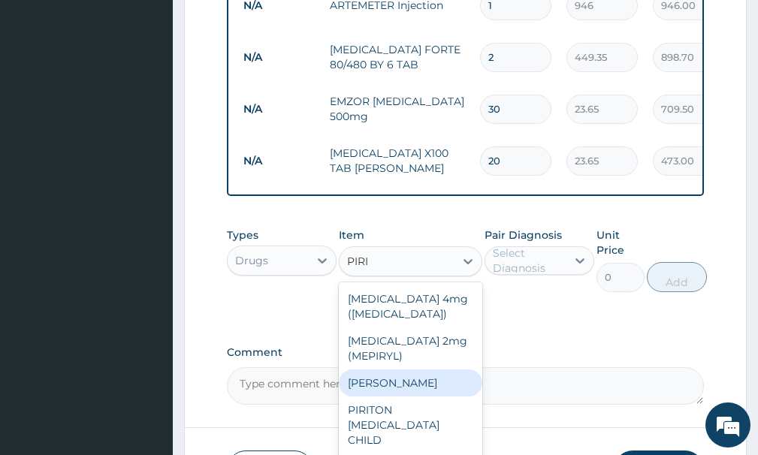
click at [401, 383] on div "[PERSON_NAME]" at bounding box center [410, 383] width 143 height 27
click at [401, 383] on textarea "Comment" at bounding box center [465, 387] width 477 height 38
type input "23.65"
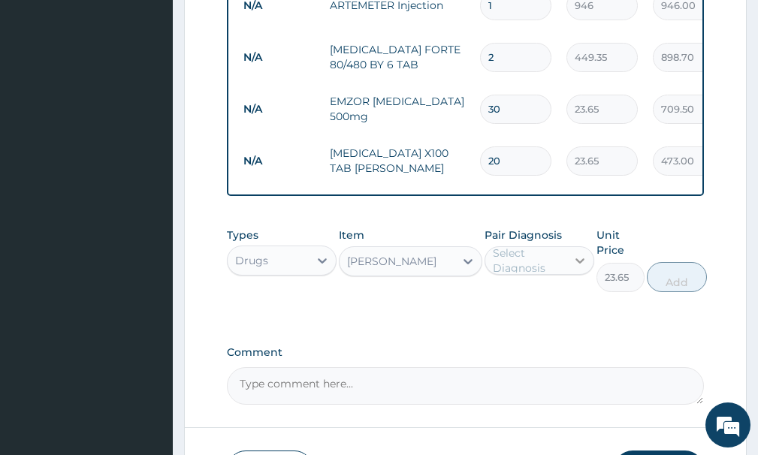
click at [581, 253] on icon at bounding box center [580, 260] width 15 height 15
click at [519, 290] on label "[MEDICAL_DATA]" at bounding box center [556, 297] width 92 height 15
checkbox input "true"
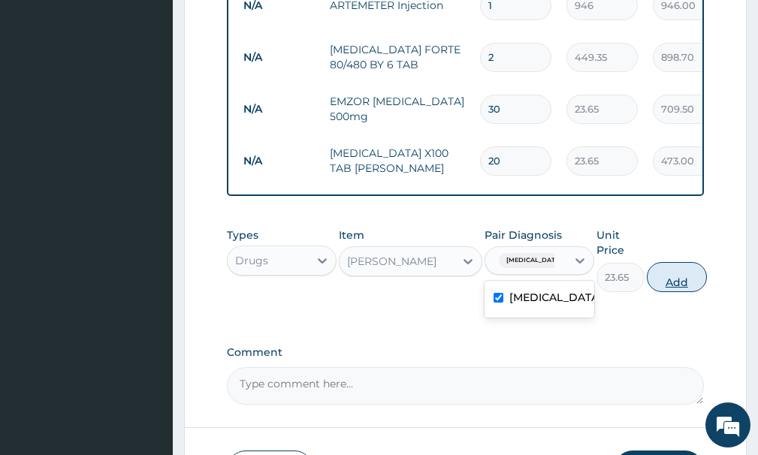
click at [671, 266] on button "Add" at bounding box center [677, 277] width 60 height 30
type input "0"
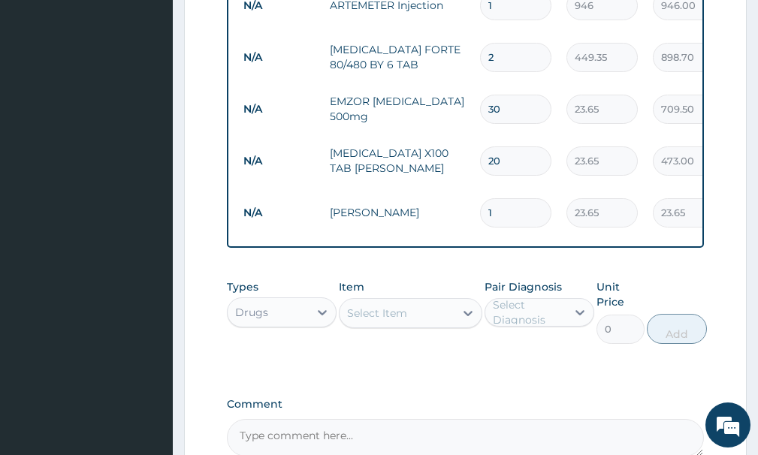
type input "10"
type input "236.50"
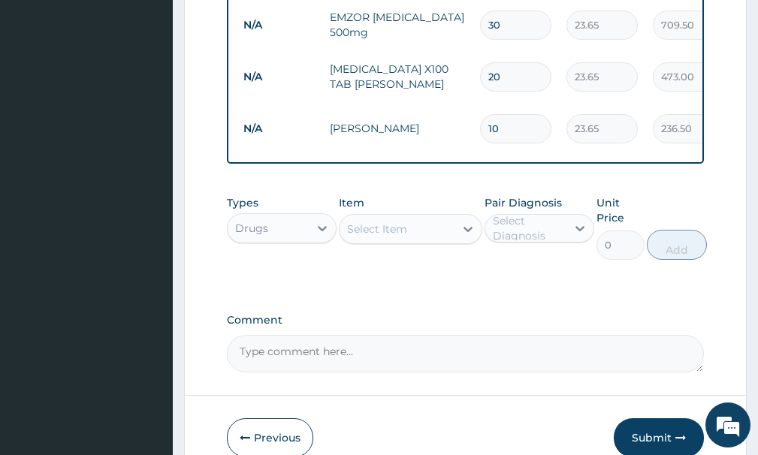
scroll to position [926, 0]
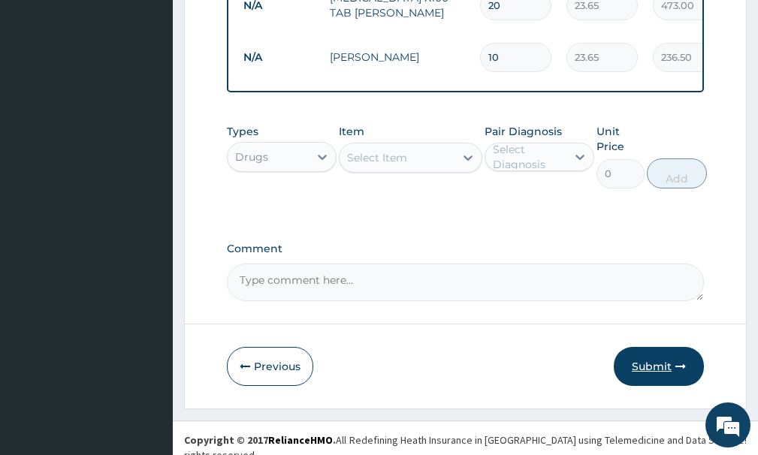
type input "10"
click at [644, 365] on button "Submit" at bounding box center [659, 366] width 90 height 39
click at [655, 348] on button "Submit" at bounding box center [659, 366] width 90 height 39
click at [245, 354] on button "Previous" at bounding box center [270, 366] width 86 height 39
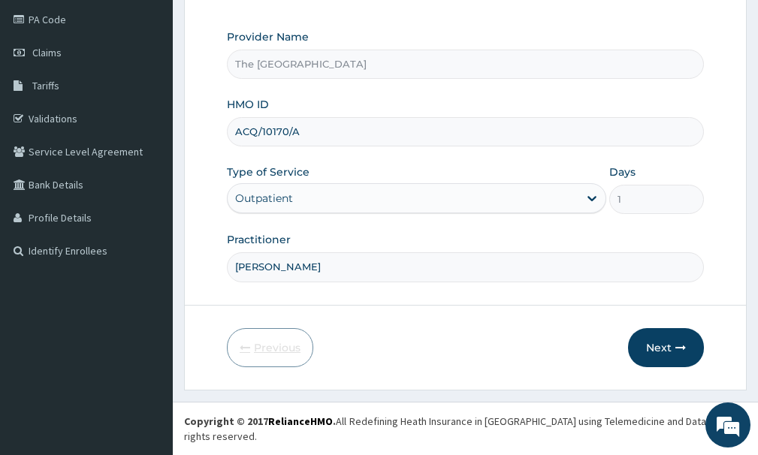
scroll to position [162, 0]
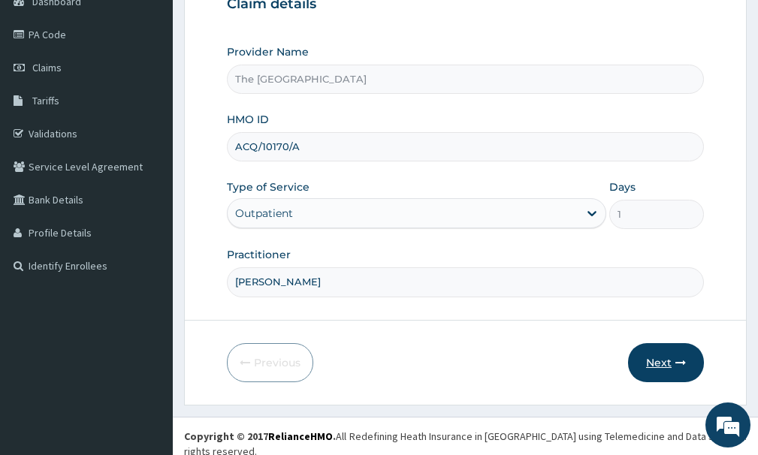
click at [658, 369] on button "Next" at bounding box center [666, 362] width 76 height 39
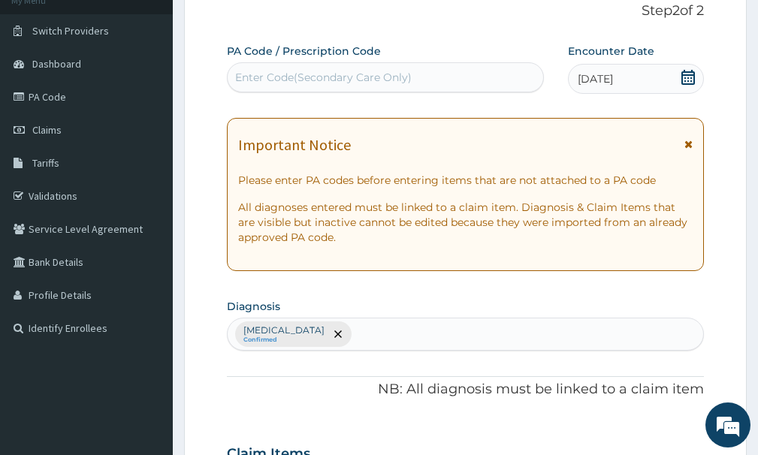
scroll to position [0, 0]
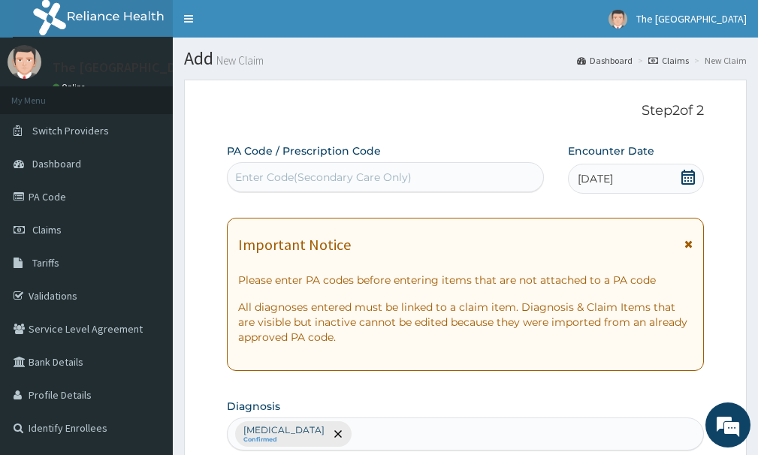
click at [689, 174] on icon at bounding box center [688, 177] width 15 height 15
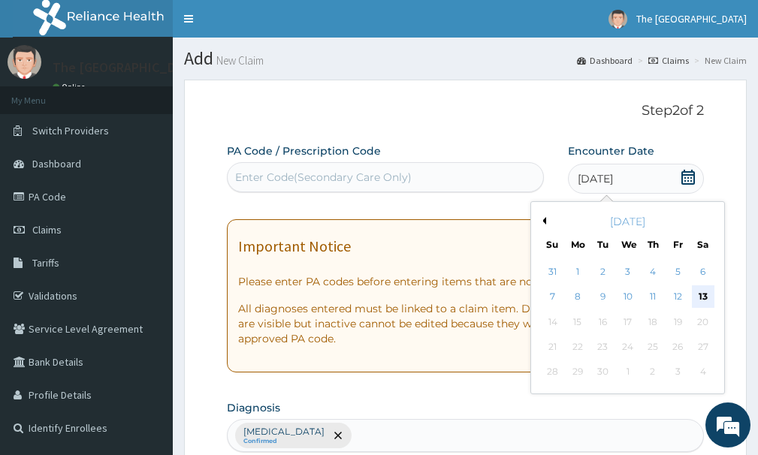
click at [705, 301] on div "13" at bounding box center [703, 297] width 23 height 23
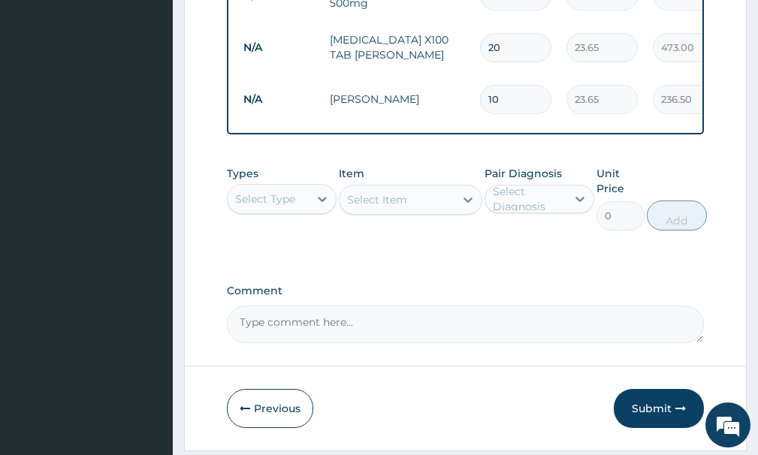
scroll to position [926, 0]
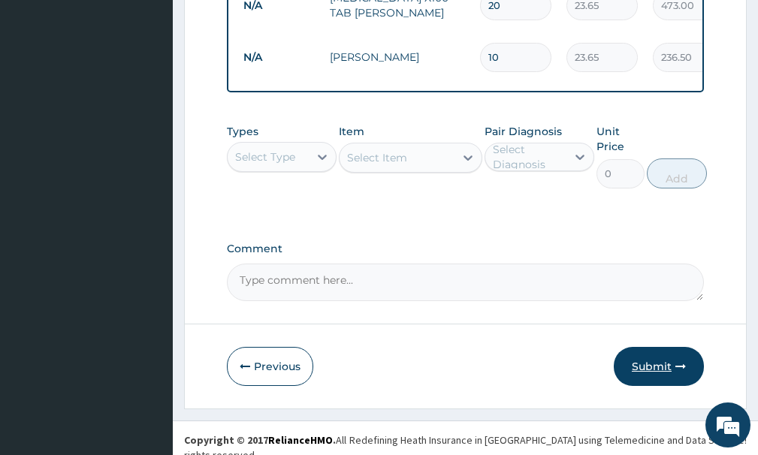
click at [636, 358] on button "Submit" at bounding box center [659, 366] width 90 height 39
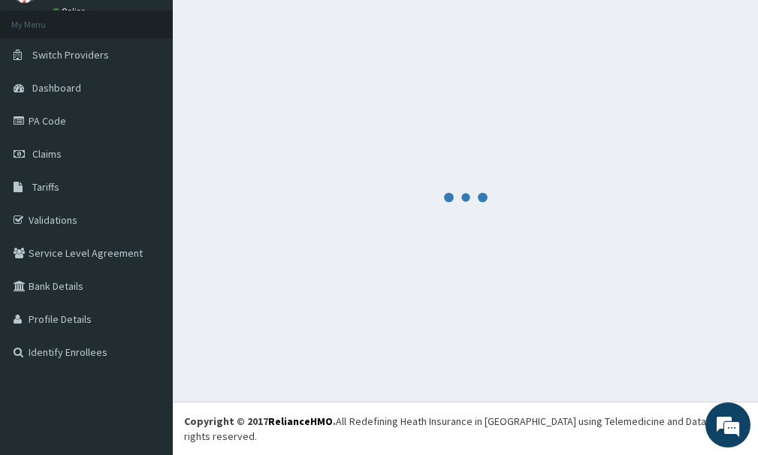
scroll to position [61, 0]
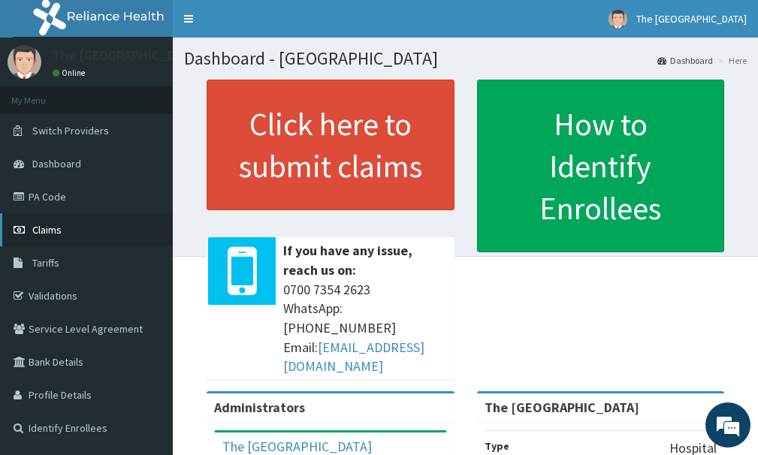
click at [71, 236] on link "Claims" at bounding box center [86, 229] width 173 height 33
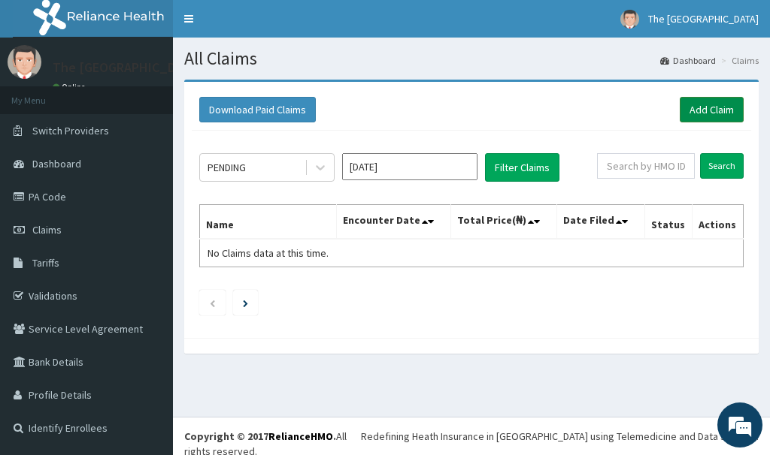
click at [703, 109] on link "Add Claim" at bounding box center [711, 110] width 64 height 26
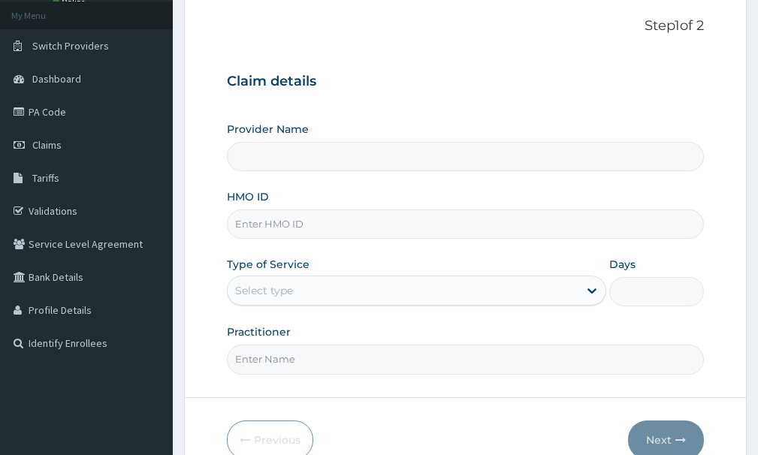
scroll to position [150, 0]
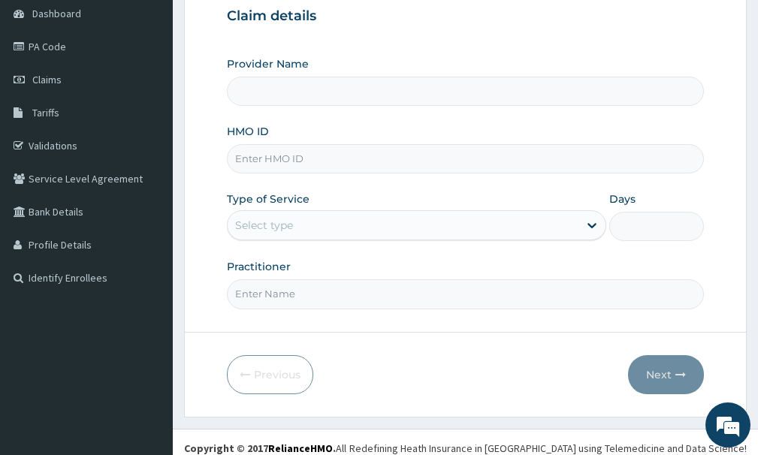
type input "The [GEOGRAPHIC_DATA]"
click at [351, 167] on input "HMO ID" at bounding box center [465, 158] width 477 height 29
type input "ACQ/10170/A"
click at [360, 215] on div "Select type" at bounding box center [403, 225] width 351 height 24
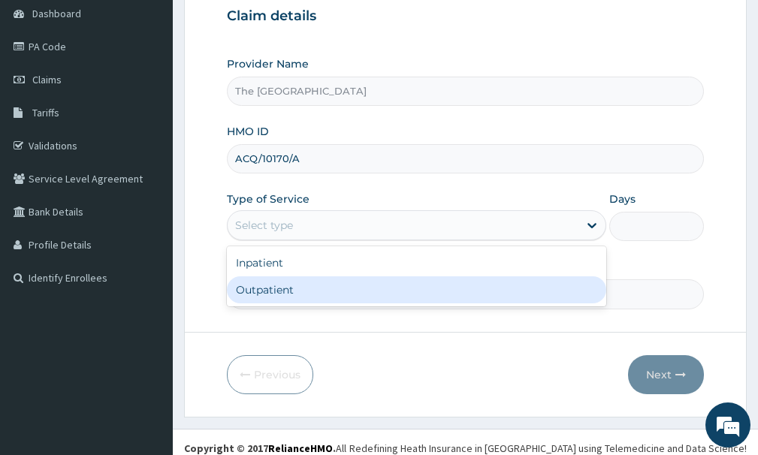
click at [353, 289] on div "Outpatient" at bounding box center [417, 290] width 380 height 27
type input "1"
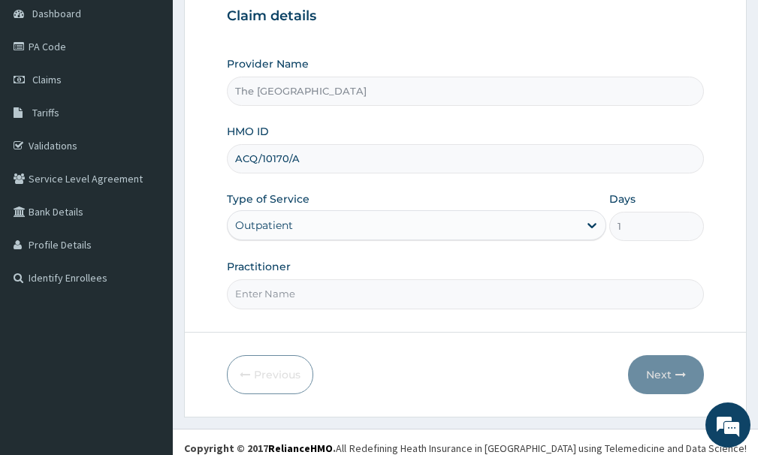
scroll to position [162, 0]
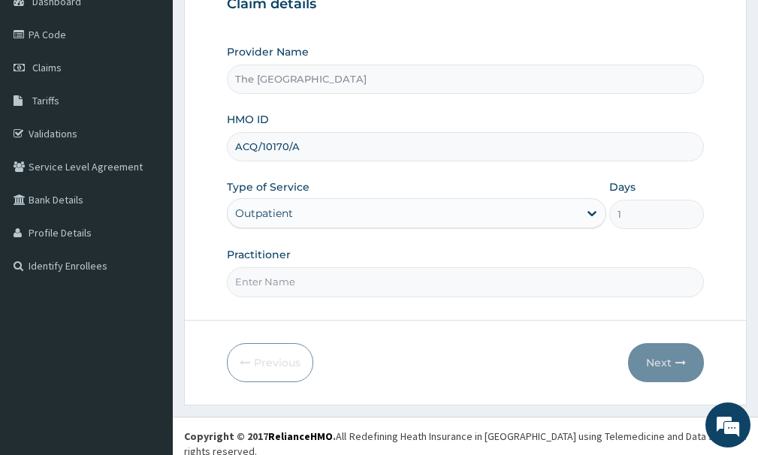
click at [349, 267] on div "Practitioner" at bounding box center [465, 272] width 477 height 50
click at [353, 286] on input "Practitioner" at bounding box center [465, 282] width 477 height 29
type input "[PERSON_NAME]"
click at [683, 371] on button "Next" at bounding box center [666, 362] width 76 height 39
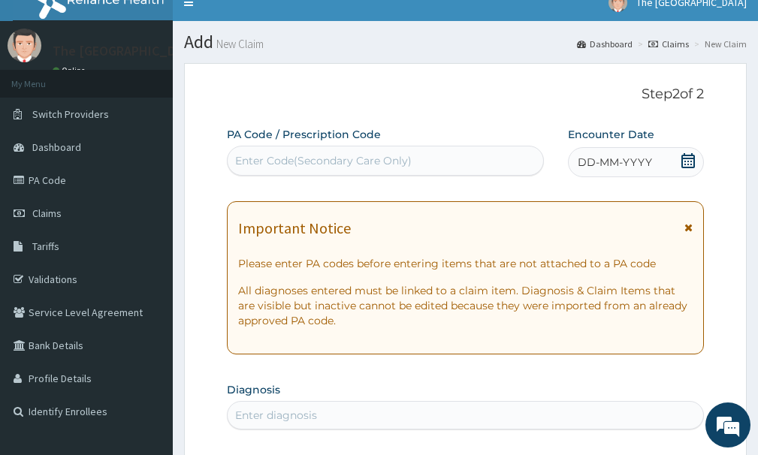
scroll to position [0, 0]
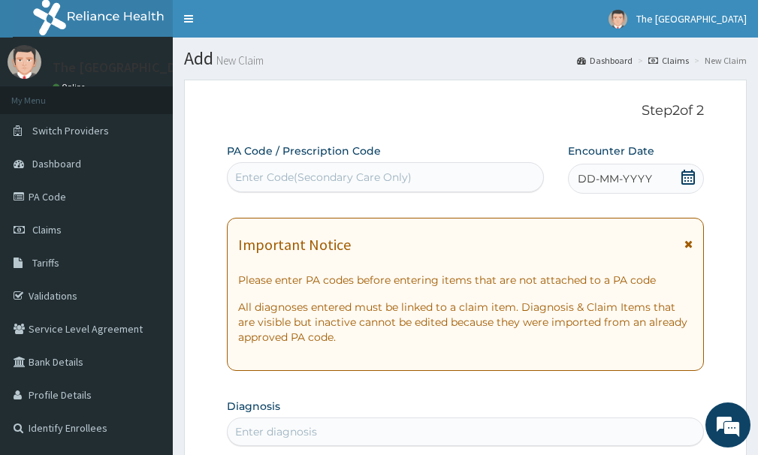
click at [692, 179] on icon at bounding box center [688, 177] width 15 height 15
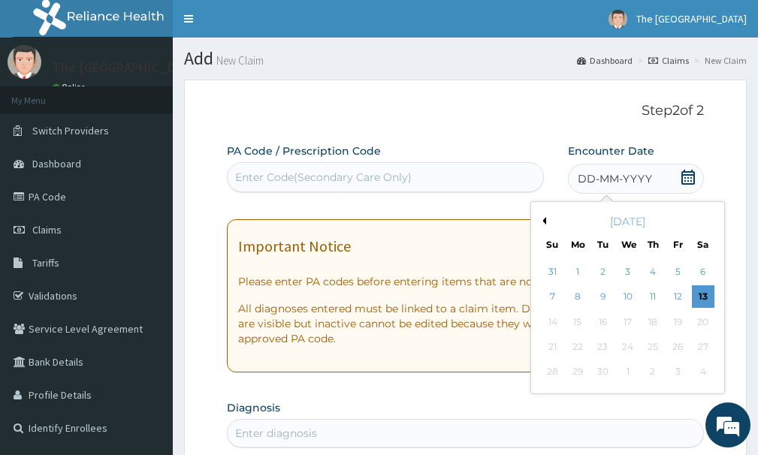
click at [697, 298] on div "13" at bounding box center [703, 297] width 23 height 23
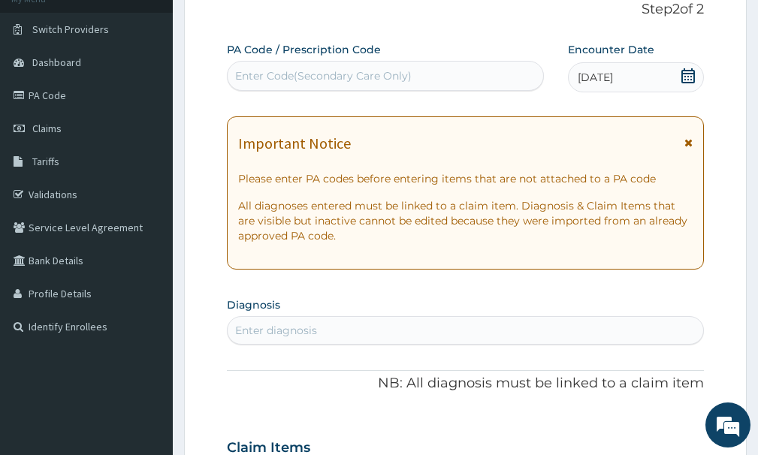
scroll to position [301, 0]
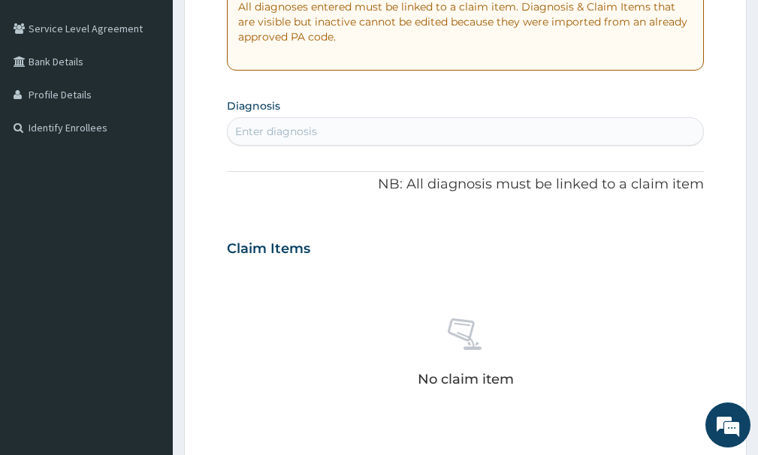
click at [267, 131] on div "Enter diagnosis" at bounding box center [276, 131] width 82 height 15
type input "[MEDICAL_DATA]"
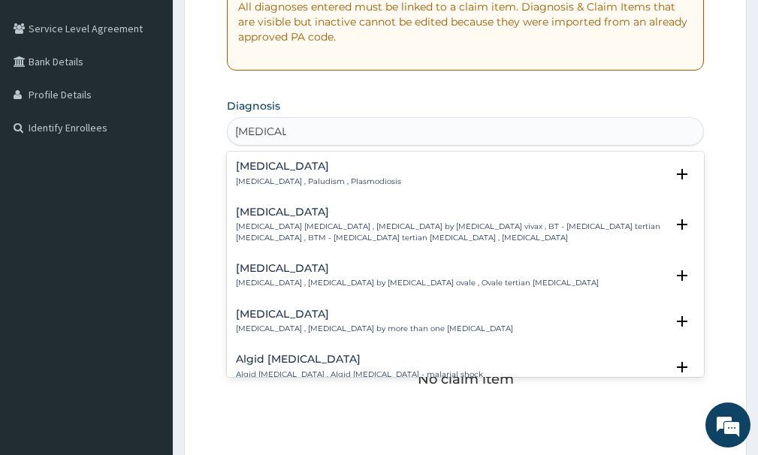
click at [296, 180] on p "[MEDICAL_DATA] , Paludism , Plasmodiosis" at bounding box center [318, 182] width 165 height 11
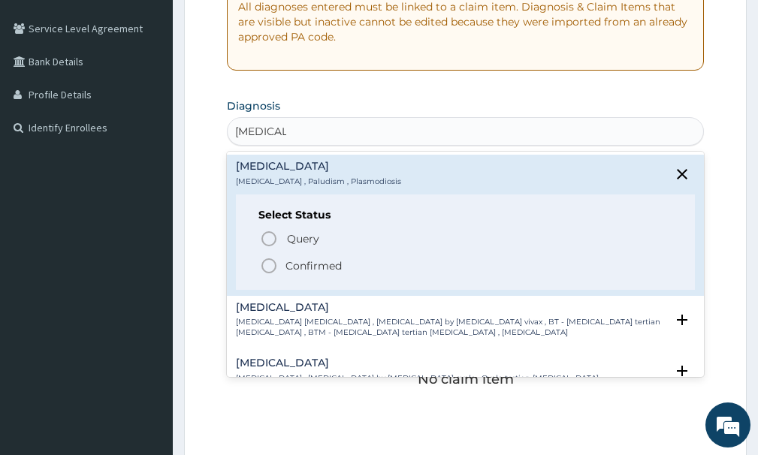
click at [268, 267] on icon "status option filled" at bounding box center [269, 266] width 18 height 18
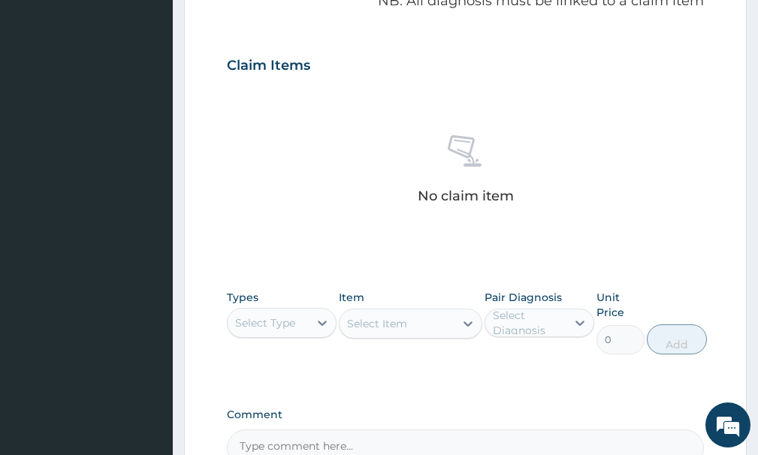
scroll to position [526, 0]
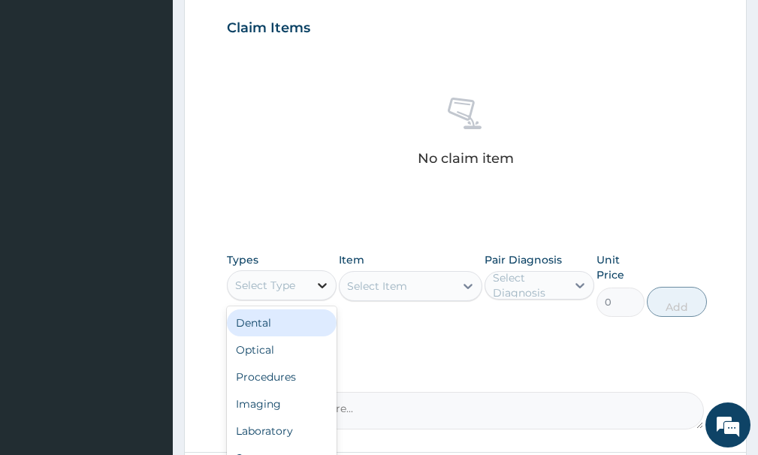
click at [314, 284] on div at bounding box center [322, 285] width 27 height 27
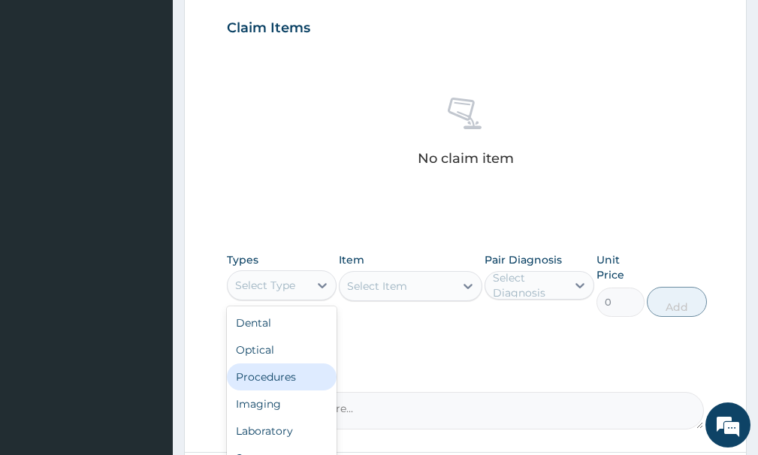
click at [283, 380] on div "Procedures" at bounding box center [282, 377] width 110 height 27
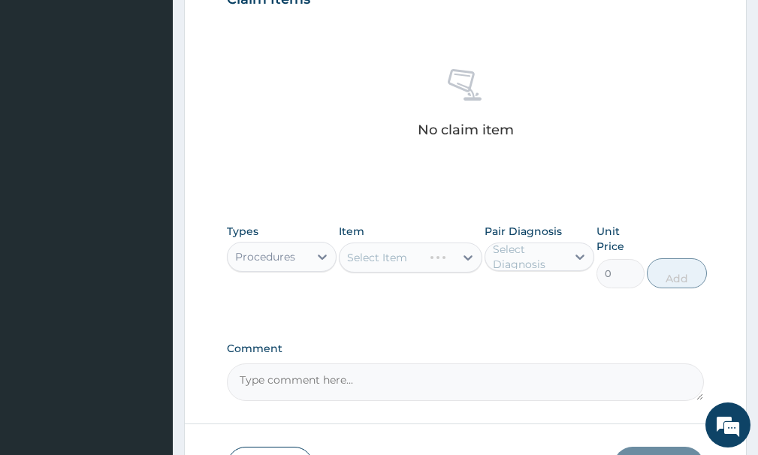
scroll to position [601, 0]
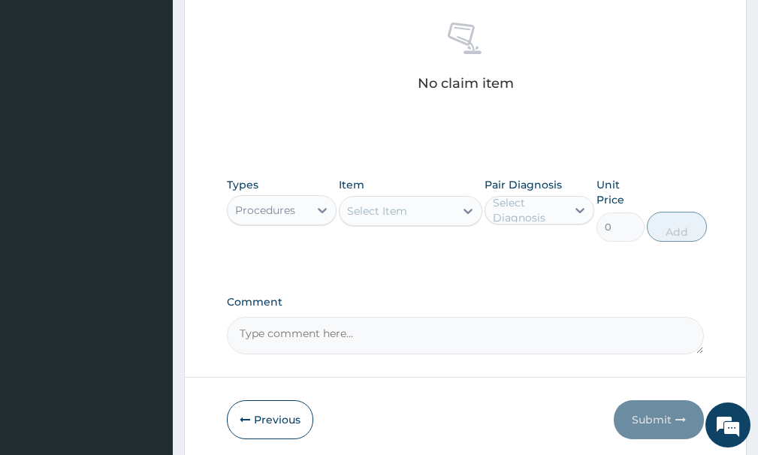
click at [413, 214] on div "Select Item" at bounding box center [397, 211] width 114 height 24
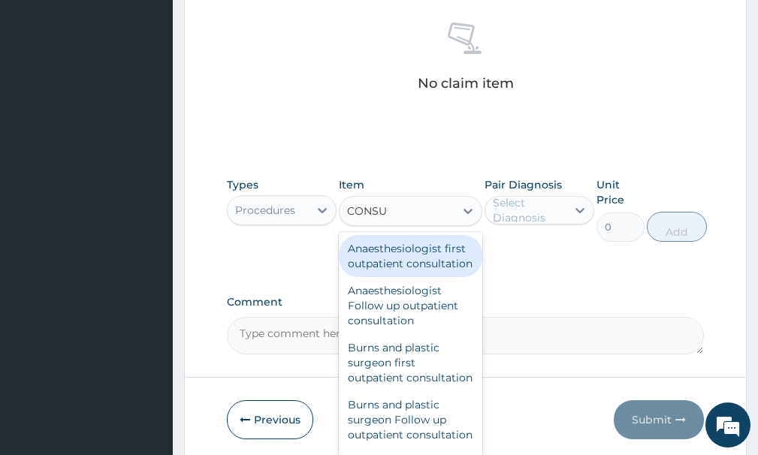
type input "CONSULTATION"
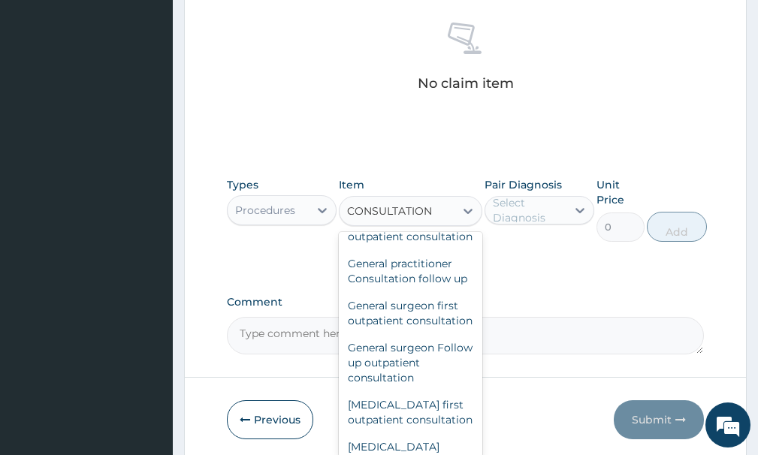
scroll to position [1052, 0]
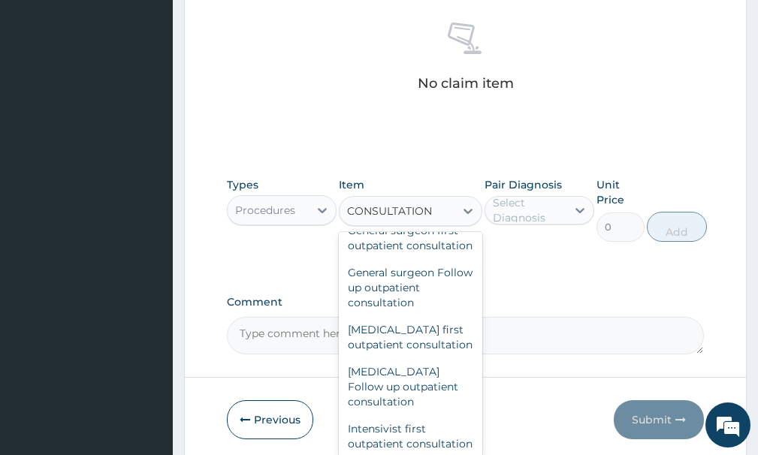
click at [410, 175] on div "General practitioner Consultation first outpatient consultation" at bounding box center [410, 146] width 143 height 57
type input "3547.5"
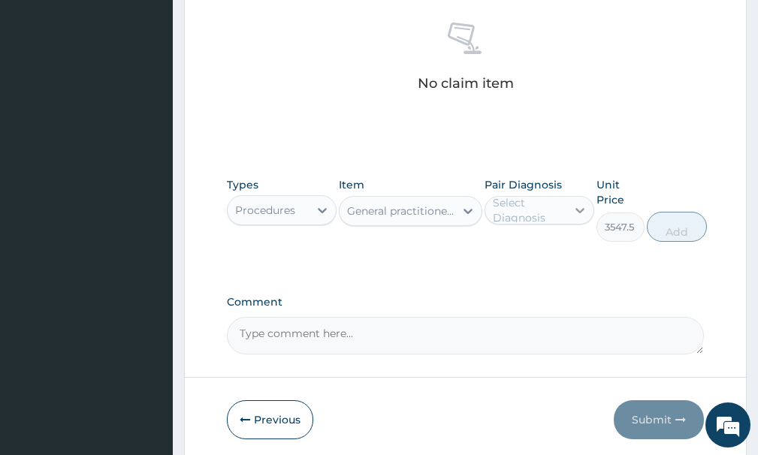
click at [575, 208] on icon at bounding box center [580, 210] width 15 height 15
click at [531, 253] on label "[MEDICAL_DATA]" at bounding box center [556, 247] width 92 height 15
checkbox input "true"
click at [660, 225] on button "Add" at bounding box center [677, 227] width 60 height 30
type input "0"
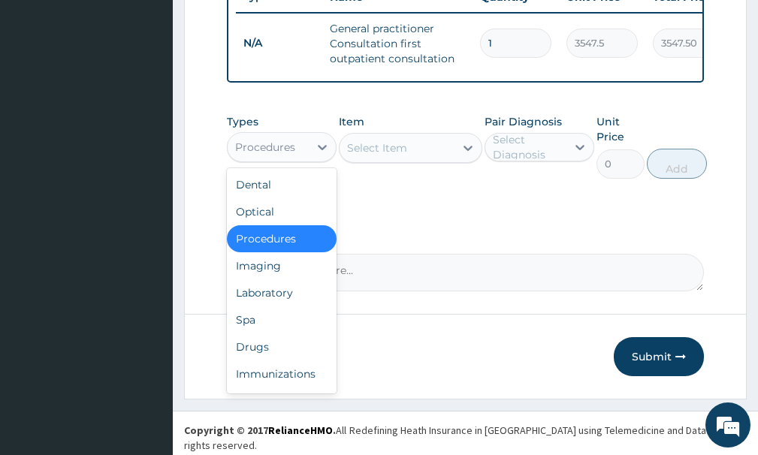
click at [297, 159] on div "Procedures" at bounding box center [268, 147] width 81 height 24
click at [281, 320] on div "Spa" at bounding box center [282, 320] width 110 height 27
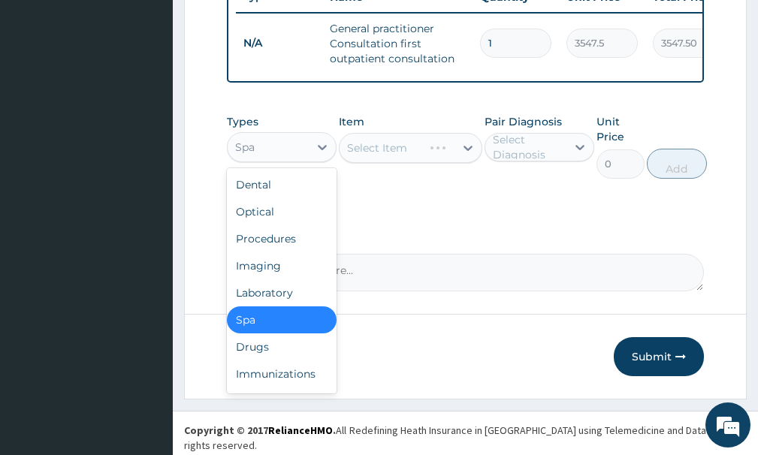
click at [286, 159] on div "Spa" at bounding box center [268, 147] width 81 height 24
drag, startPoint x: 292, startPoint y: 302, endPoint x: 314, endPoint y: 277, distance: 33.0
click at [293, 302] on div "Laboratory" at bounding box center [282, 293] width 110 height 27
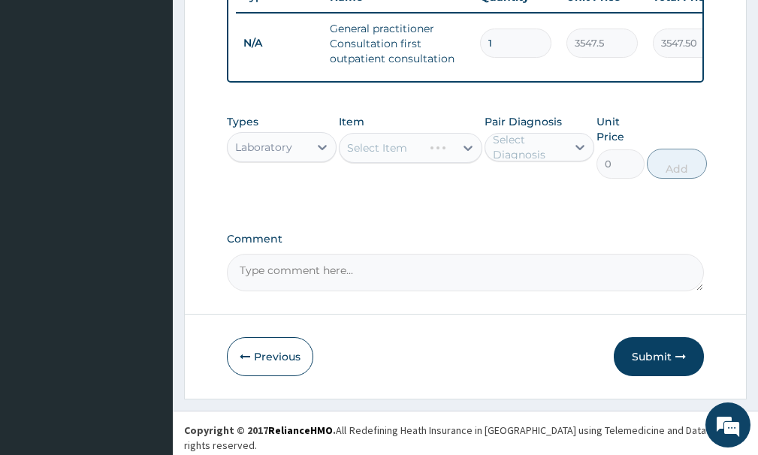
click at [376, 160] on div "Select Item" at bounding box center [410, 148] width 143 height 30
click at [469, 151] on icon at bounding box center [468, 148] width 9 height 5
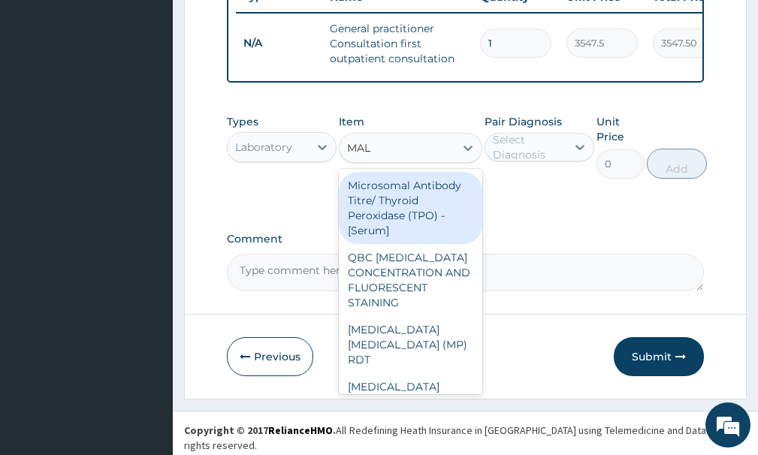
type input "MALA"
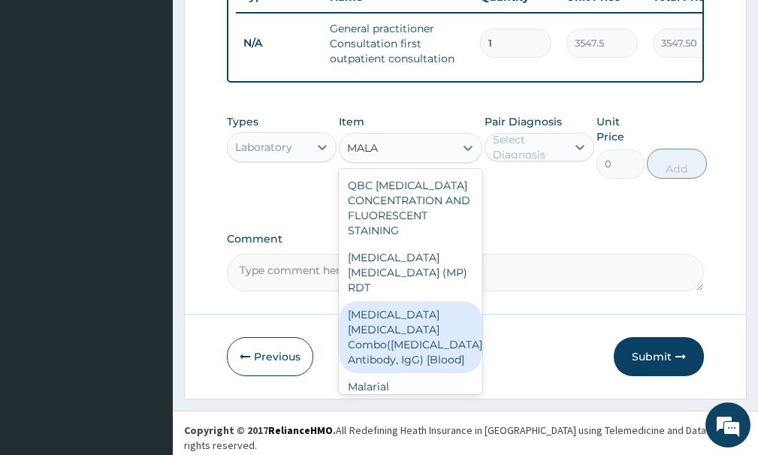
click at [421, 351] on div "[MEDICAL_DATA] [MEDICAL_DATA] Combo([MEDICAL_DATA]+ Antibody, IgG) [Blood]" at bounding box center [410, 337] width 143 height 72
type input "1612.5"
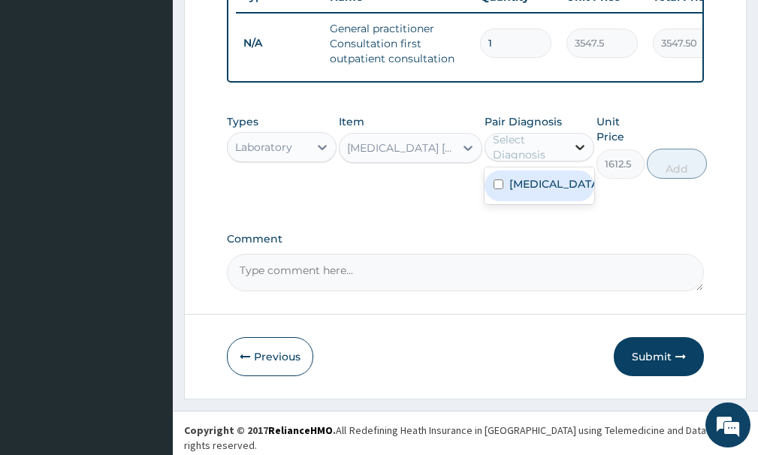
click at [584, 155] on icon at bounding box center [580, 147] width 15 height 15
click at [547, 192] on label "[MEDICAL_DATA]" at bounding box center [556, 184] width 92 height 15
checkbox input "true"
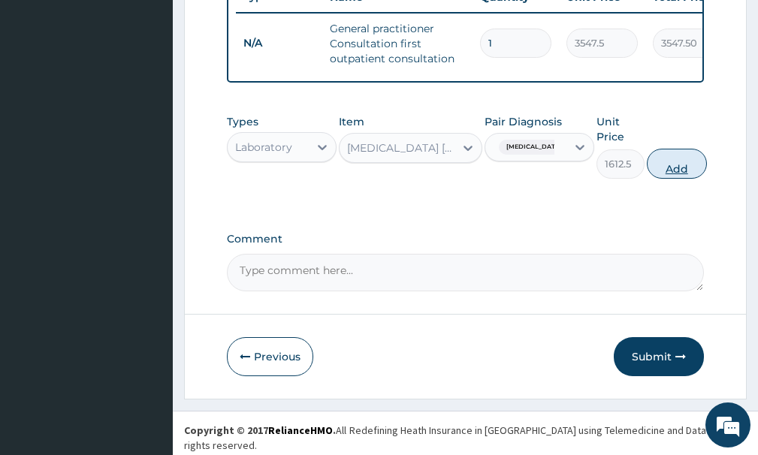
click at [657, 176] on button "Add" at bounding box center [677, 164] width 60 height 30
type input "0"
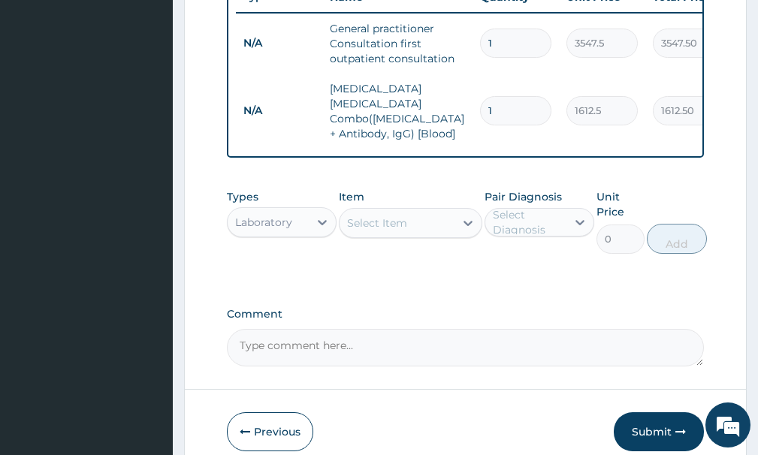
click at [288, 215] on div "Laboratory" at bounding box center [263, 222] width 57 height 15
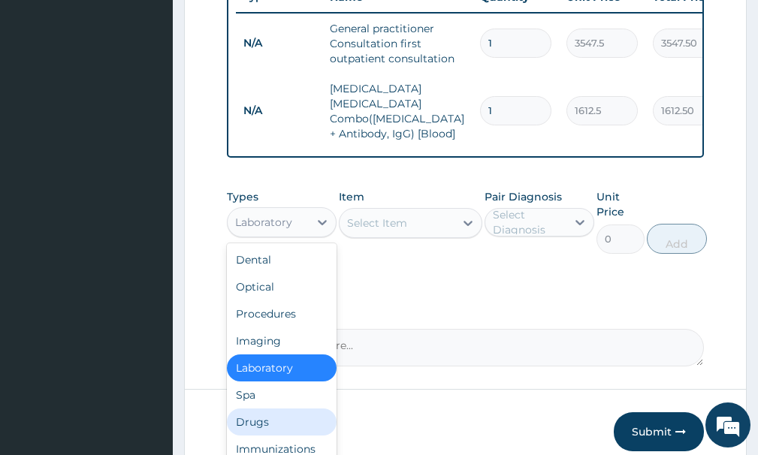
click at [287, 423] on div "Drugs" at bounding box center [282, 422] width 110 height 27
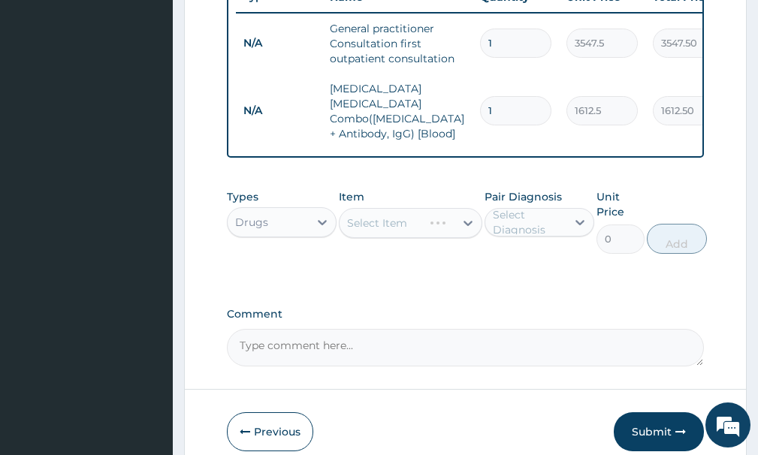
click at [405, 213] on div "Select Item" at bounding box center [410, 223] width 143 height 30
click at [422, 226] on div "Select Item" at bounding box center [397, 223] width 114 height 24
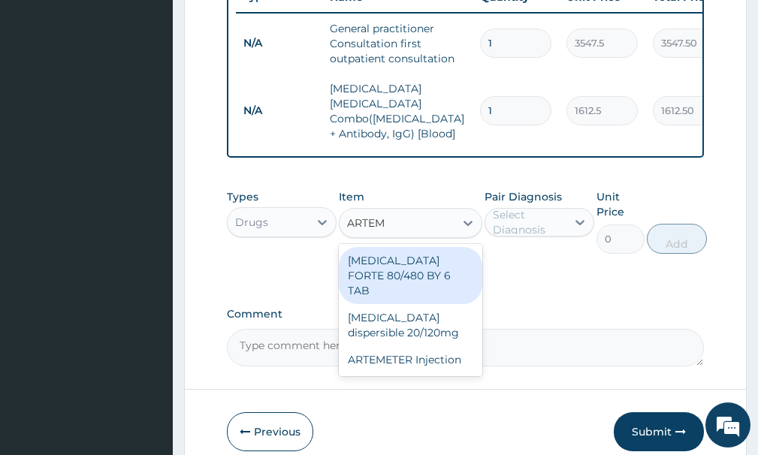
type input "ARTEME"
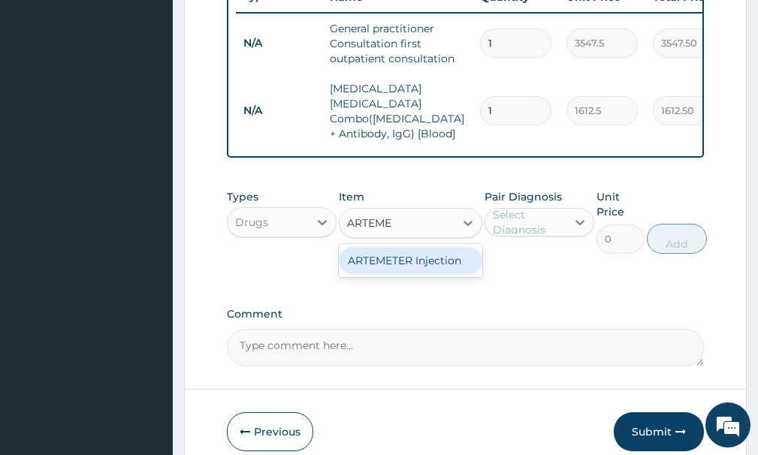
click at [422, 252] on div "ARTEMETER Injection" at bounding box center [410, 260] width 143 height 27
type input "946"
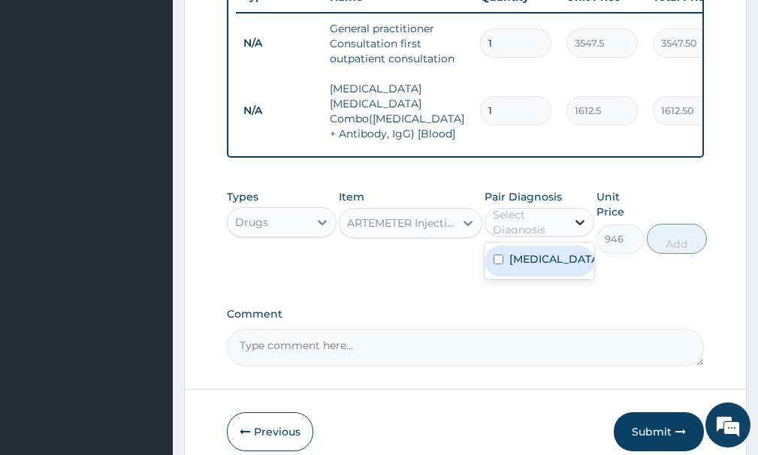
click at [578, 221] on icon at bounding box center [580, 222] width 15 height 15
click at [501, 255] on input "checkbox" at bounding box center [499, 260] width 10 height 10
checkbox input "true"
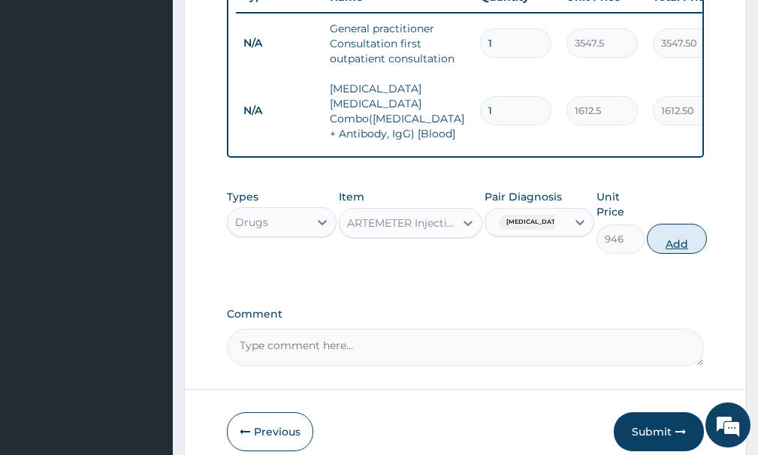
click at [693, 243] on button "Add" at bounding box center [677, 239] width 60 height 30
type input "0"
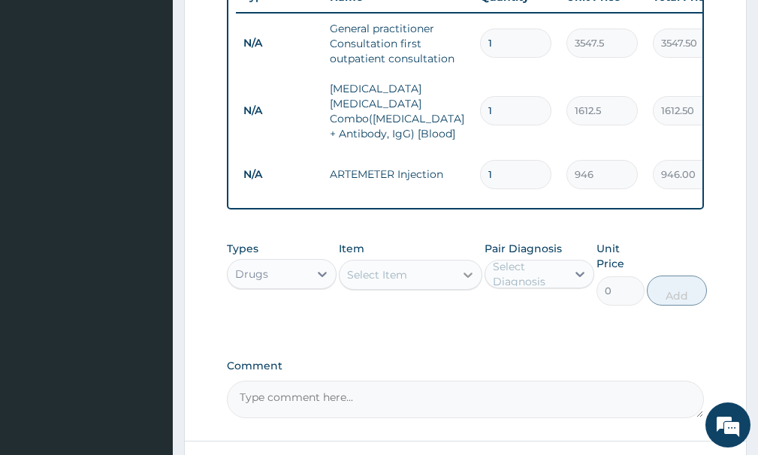
click at [460, 271] on div at bounding box center [468, 275] width 27 height 27
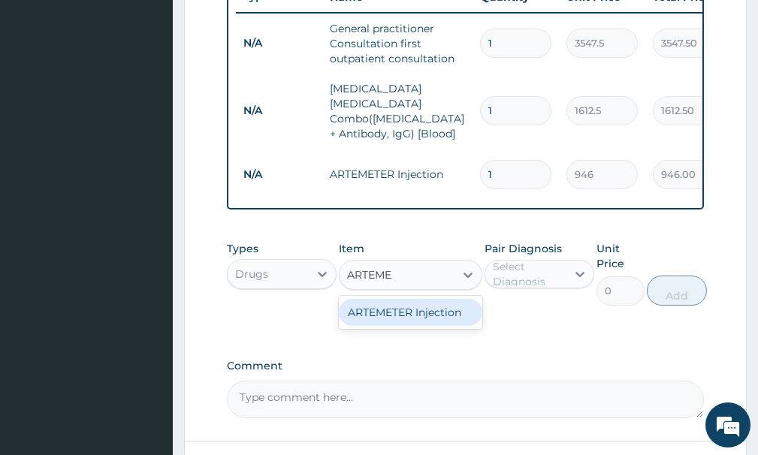
type input "ARTEM"
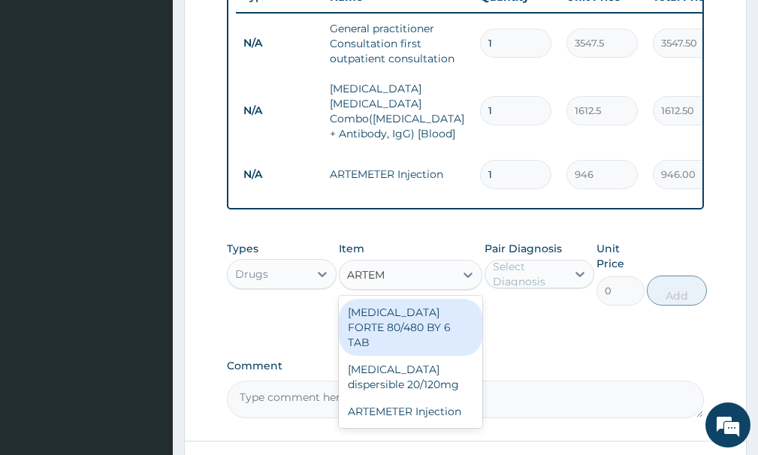
click at [404, 325] on div "[MEDICAL_DATA] FORTE 80/480 BY 6 TAB" at bounding box center [410, 327] width 143 height 57
type input "449.35"
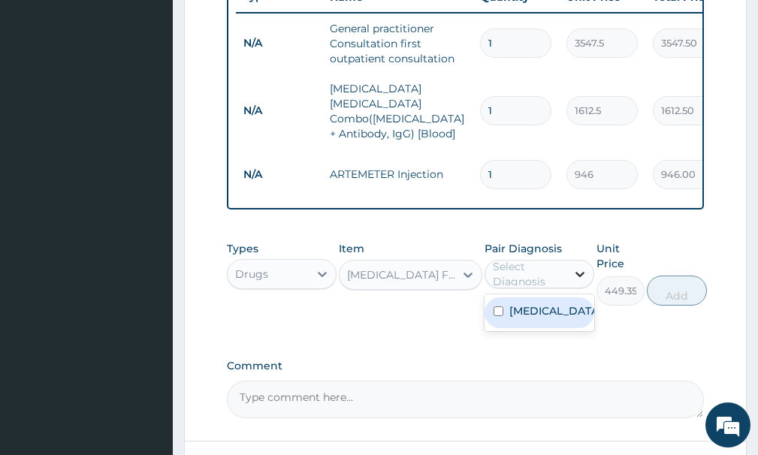
click at [568, 276] on div at bounding box center [580, 274] width 27 height 27
click at [543, 310] on label "[MEDICAL_DATA]" at bounding box center [556, 311] width 92 height 15
checkbox input "true"
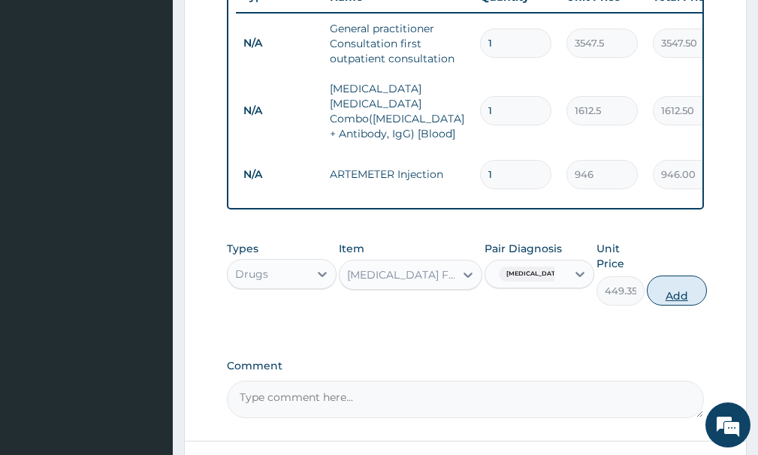
click at [665, 289] on button "Add" at bounding box center [677, 291] width 60 height 30
type input "0"
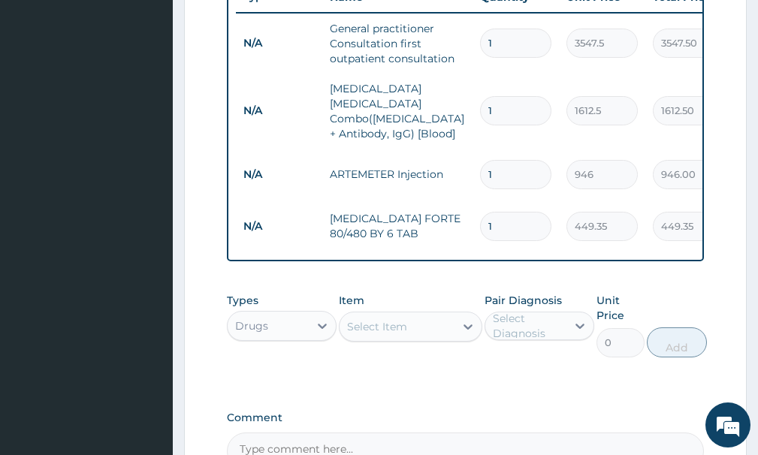
click at [378, 324] on div "Select Item" at bounding box center [377, 326] width 60 height 15
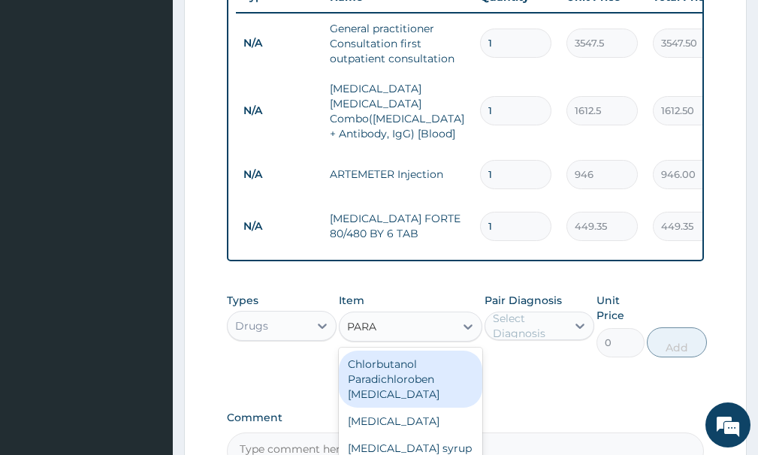
type input "PARAC"
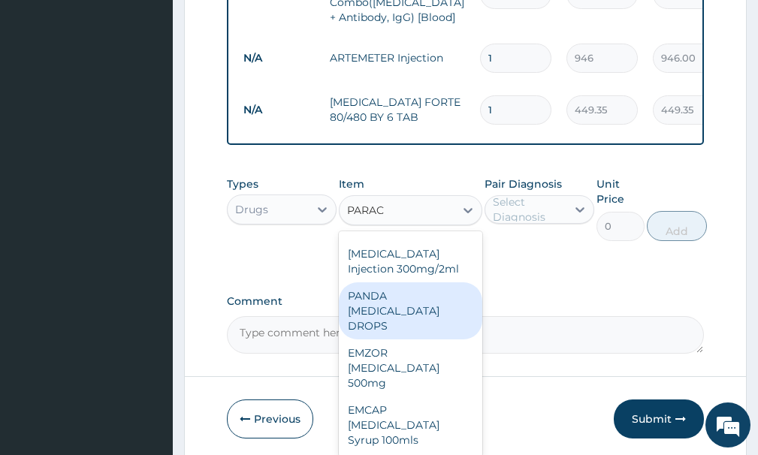
scroll to position [770, 0]
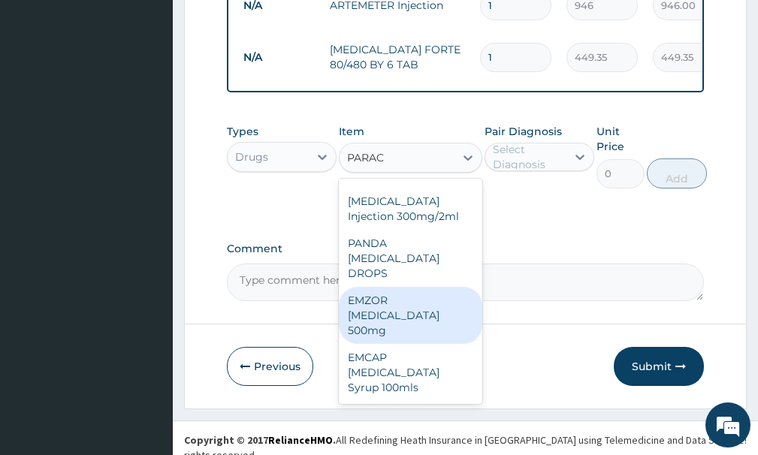
click at [365, 325] on div "EMZOR [MEDICAL_DATA] 500mg" at bounding box center [410, 315] width 143 height 57
type input "23.65"
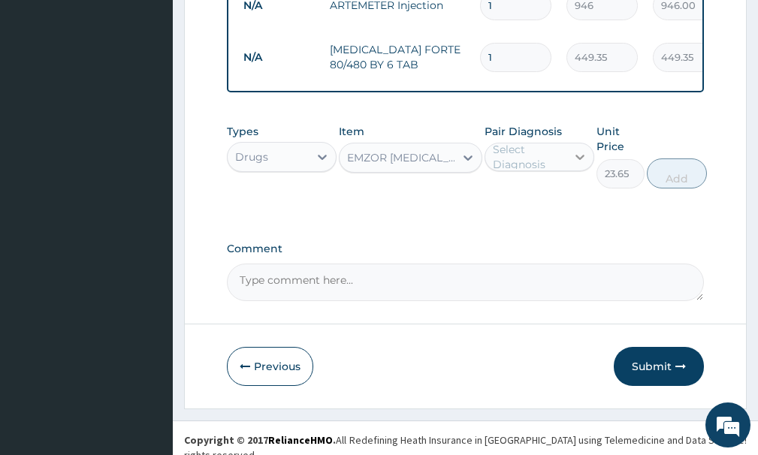
click at [578, 156] on icon at bounding box center [580, 157] width 15 height 15
click at [540, 198] on div "[MEDICAL_DATA]" at bounding box center [540, 195] width 110 height 31
checkbox input "true"
drag, startPoint x: 663, startPoint y: 174, endPoint x: 658, endPoint y: 185, distance: 12.4
click at [662, 173] on button "Add" at bounding box center [677, 174] width 60 height 30
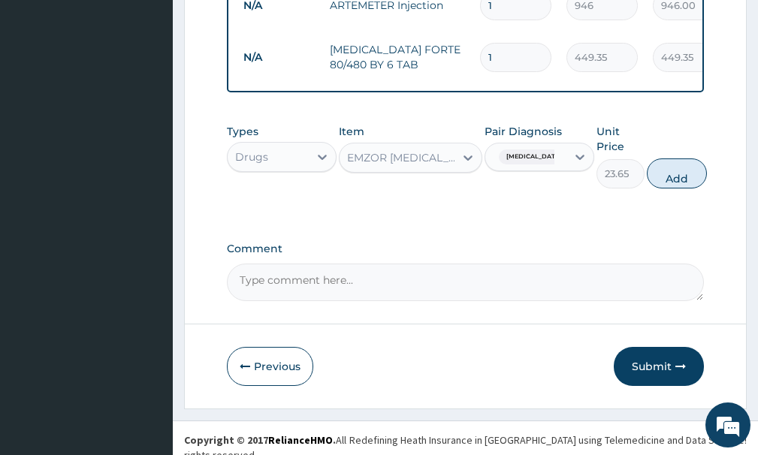
type input "0"
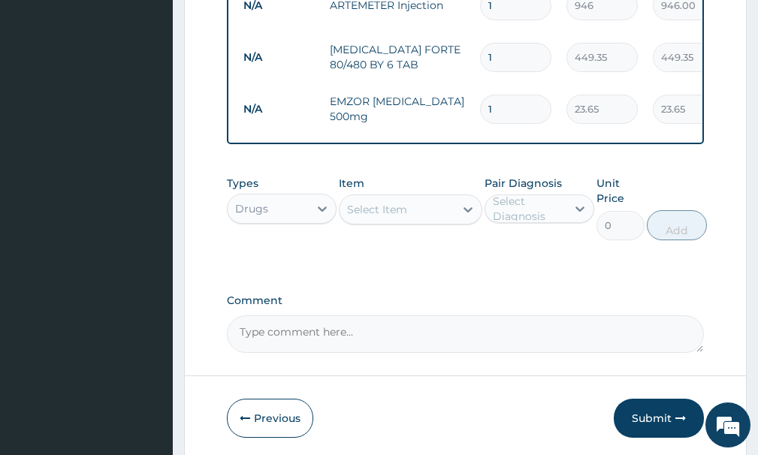
type input "10"
type input "236.50"
type input "1"
type input "23.65"
type input "0.00"
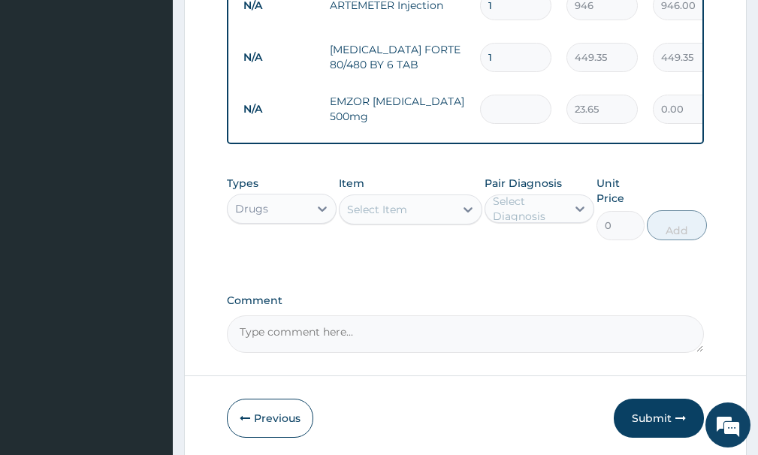
type input "3"
type input "70.95"
type input "30"
type input "709.50"
type input "30"
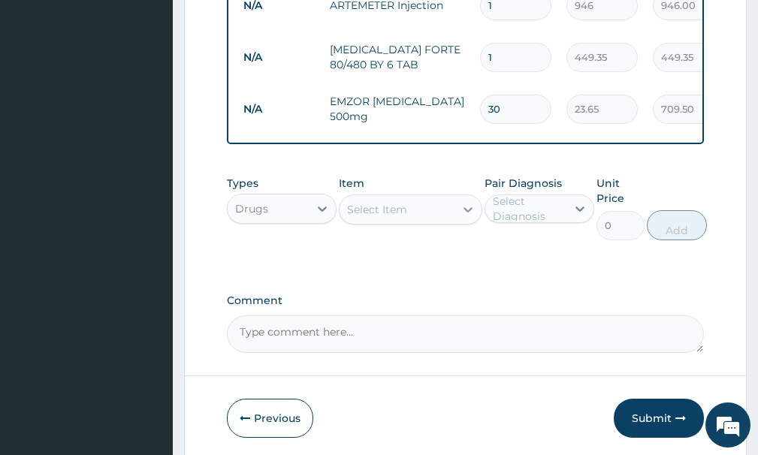
click at [464, 210] on icon at bounding box center [468, 209] width 15 height 15
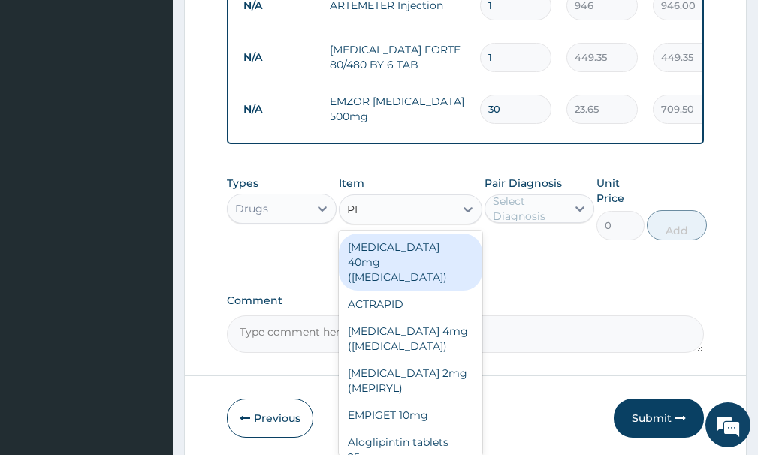
type input "PIRITON"
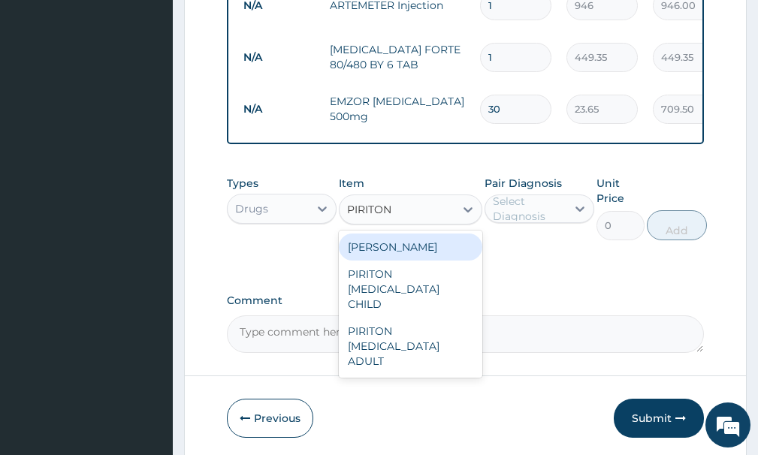
click at [435, 253] on div "[PERSON_NAME]" at bounding box center [410, 247] width 143 height 27
type input "23.65"
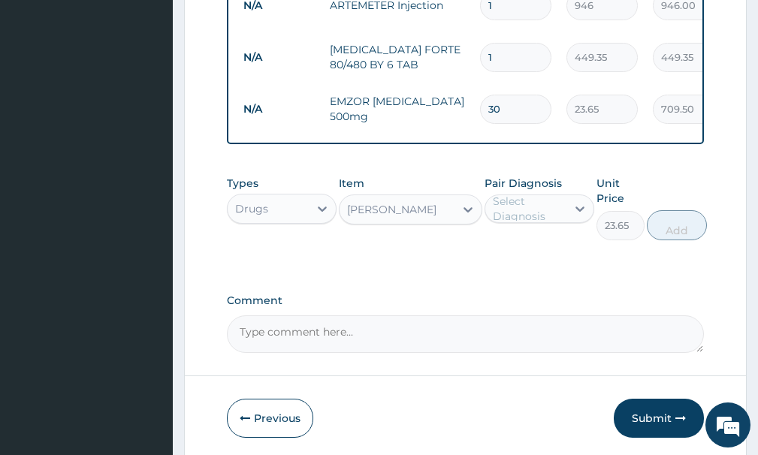
click at [546, 206] on div "Select Diagnosis" at bounding box center [529, 209] width 72 height 30
click at [513, 240] on label "[MEDICAL_DATA]" at bounding box center [556, 245] width 92 height 15
checkbox input "true"
click at [676, 217] on button "Add" at bounding box center [677, 225] width 60 height 30
type input "0"
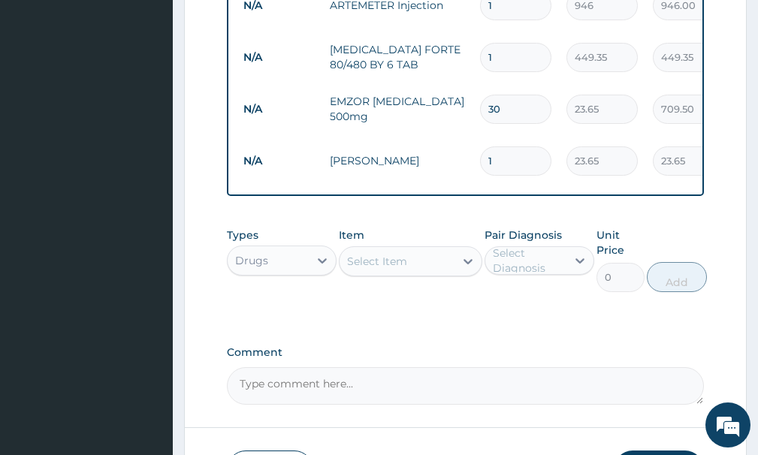
type input "12"
type input "283.80"
type input "1"
type input "23.65"
type input "0.00"
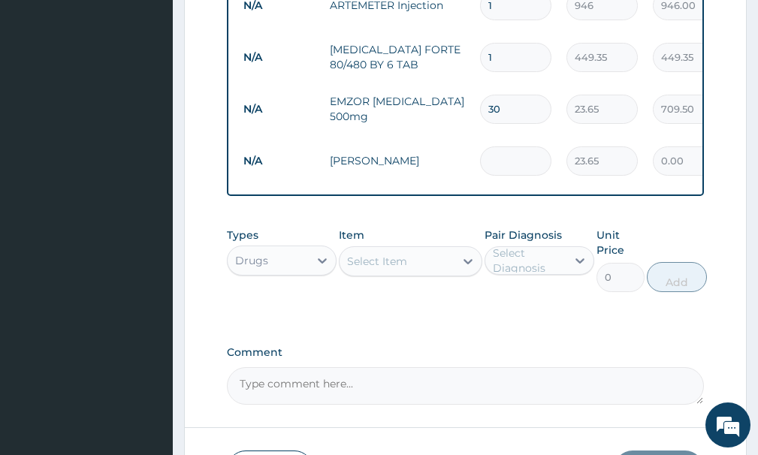
type input "2"
type input "47.30"
type input "20"
type input "473.00"
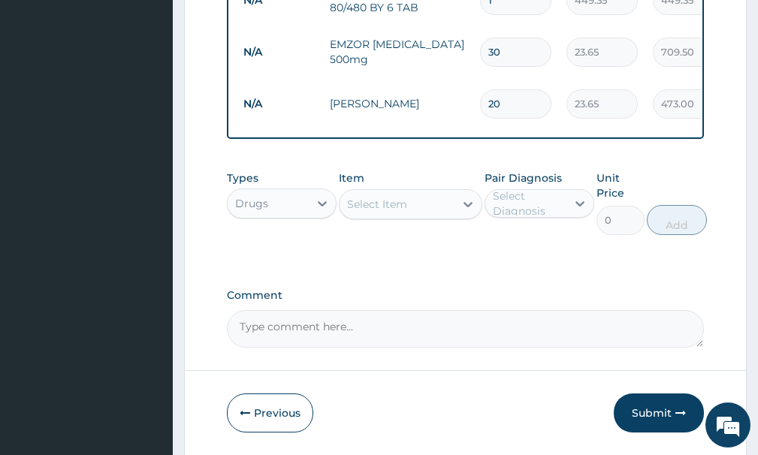
scroll to position [874, 0]
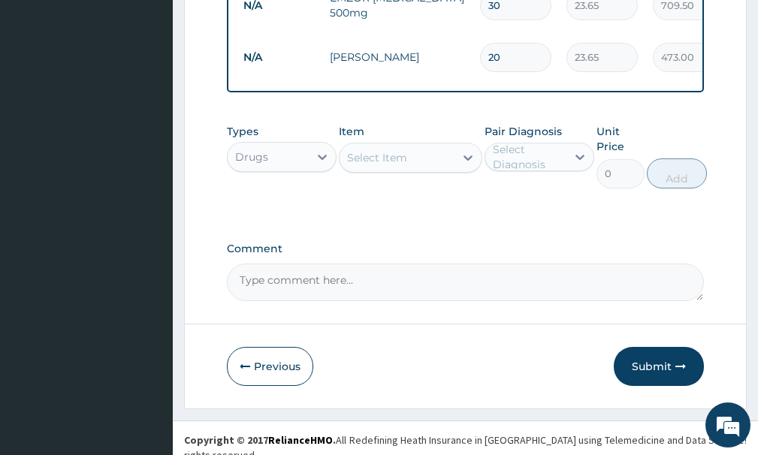
type input "20"
click at [584, 264] on textarea "Comment" at bounding box center [465, 283] width 477 height 38
click at [637, 358] on button "Submit" at bounding box center [659, 366] width 90 height 39
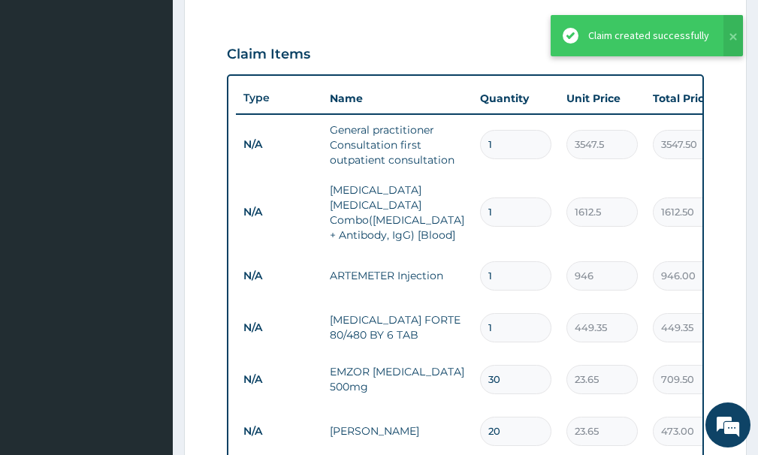
scroll to position [498, 0]
